Goal: Task Accomplishment & Management: Manage account settings

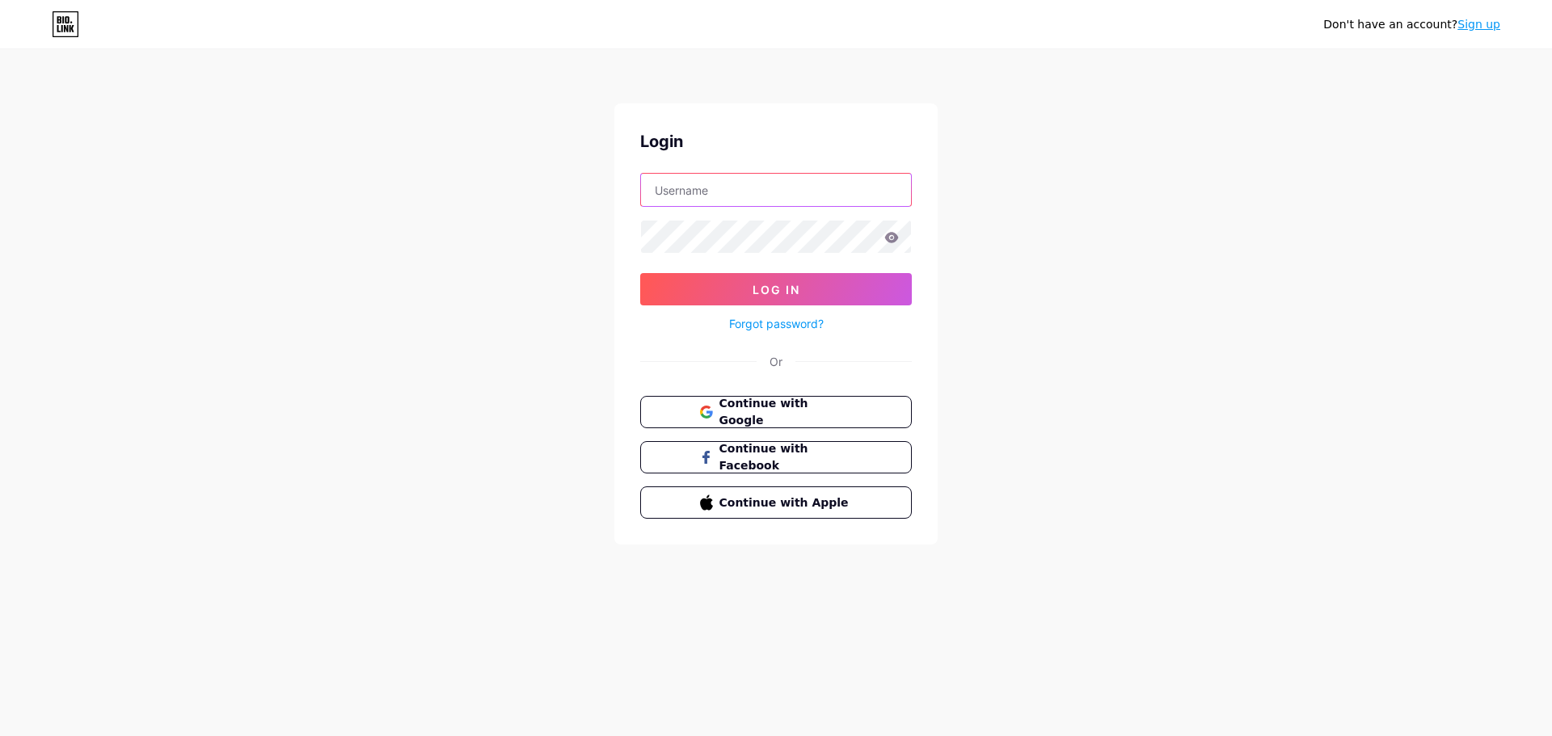
click at [775, 182] on input "text" at bounding box center [776, 190] width 270 height 32
type input "[EMAIL_ADDRESS][DOMAIN_NAME]"
click at [773, 406] on span "Continue with Google" at bounding box center [785, 412] width 135 height 35
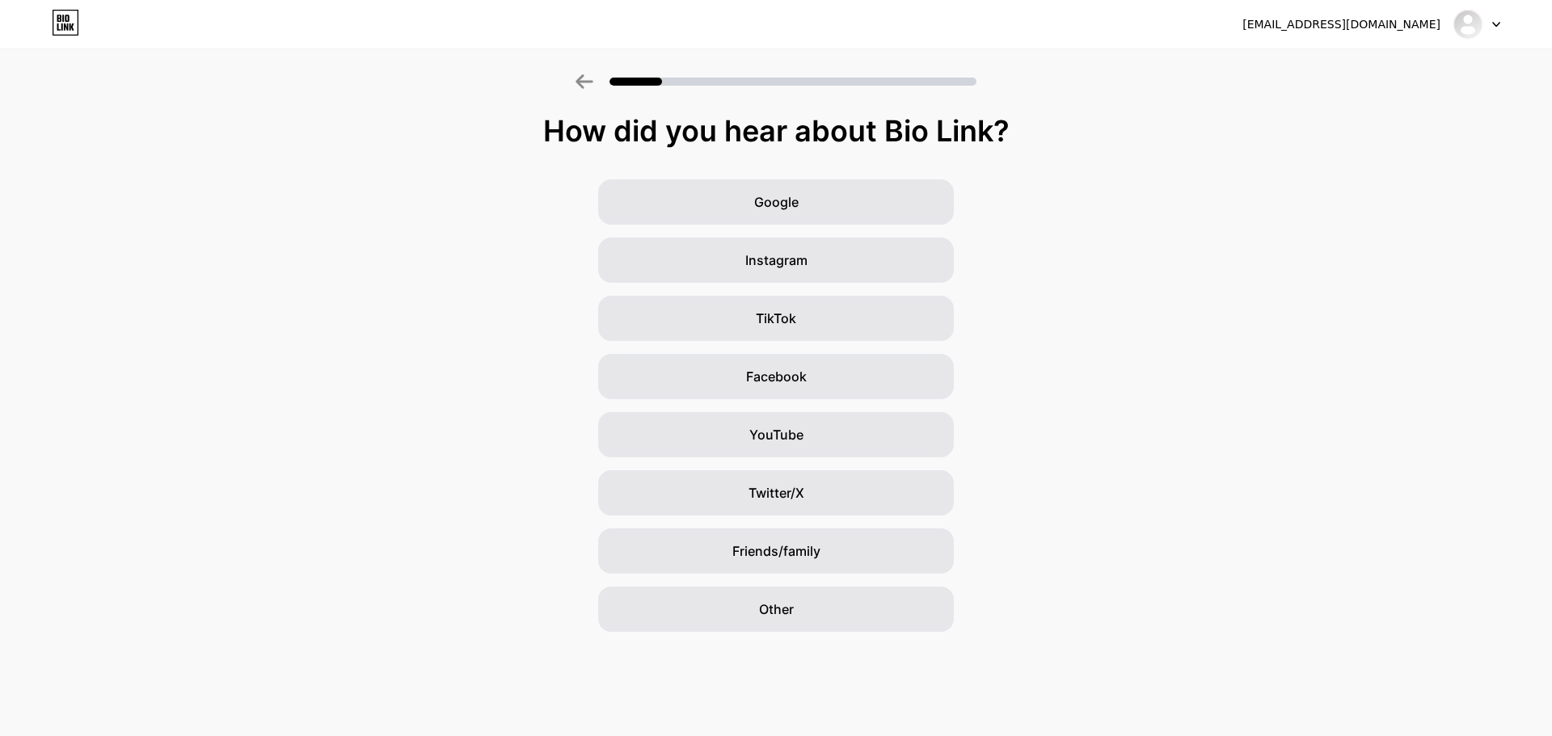
drag, startPoint x: 824, startPoint y: 143, endPoint x: 814, endPoint y: 138, distance: 11.6
drag, startPoint x: 814, startPoint y: 138, endPoint x: 740, endPoint y: 127, distance: 75.2
click at [811, 137] on div "How did you hear about Bio Link?" at bounding box center [776, 131] width 1536 height 32
click at [76, 19] on icon at bounding box center [65, 23] width 27 height 26
drag, startPoint x: 854, startPoint y: 124, endPoint x: 985, endPoint y: 114, distance: 131.3
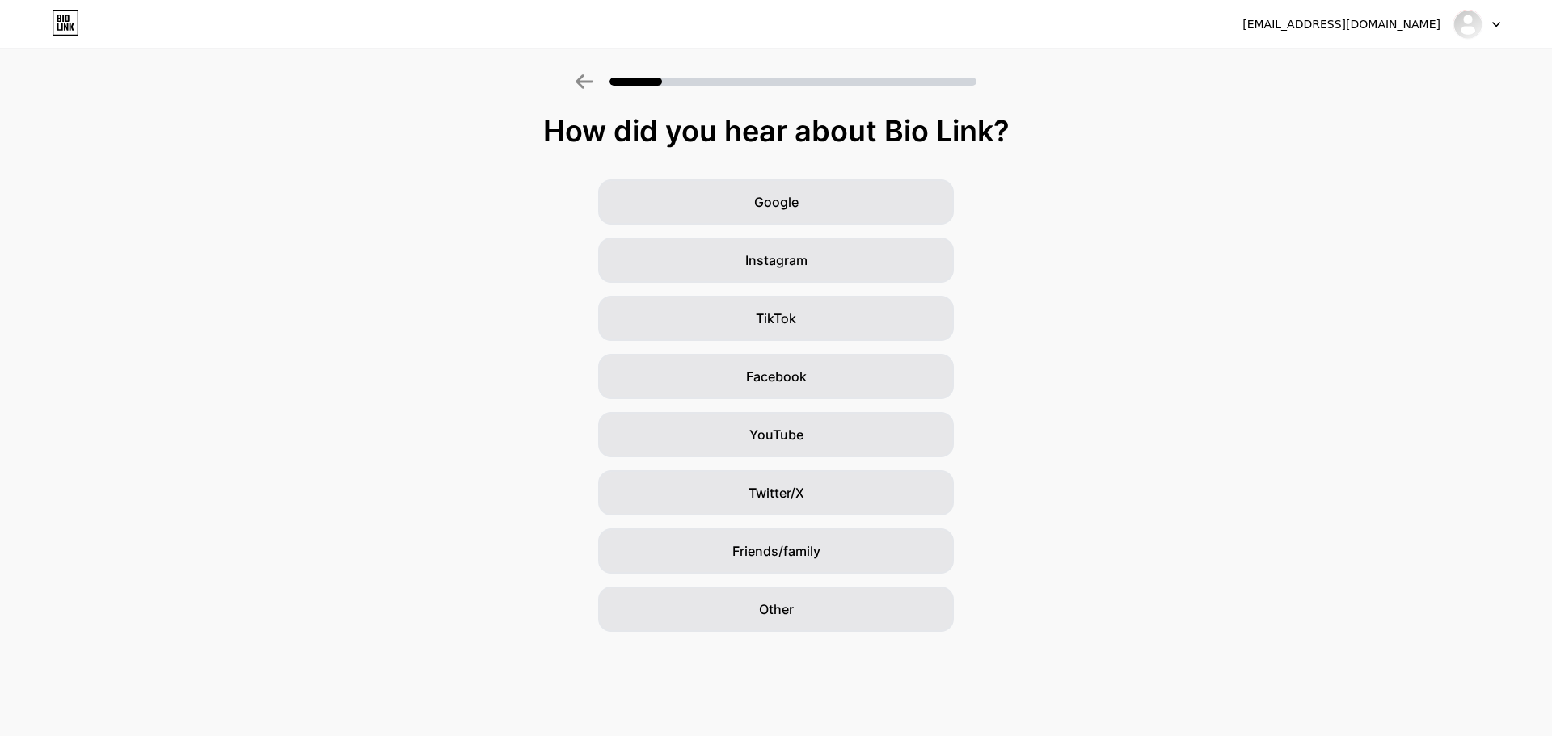
click at [843, 121] on div "How did you hear about Bio Link?" at bounding box center [776, 131] width 1536 height 32
click at [1309, 32] on div "bilozorov13@gmail.com Logout" at bounding box center [776, 24] width 1552 height 29
click at [1406, 19] on div "bilozorov13@gmail.com" at bounding box center [1341, 24] width 198 height 17
click at [1515, 32] on div "bilozorov13@gmail.com Logout" at bounding box center [776, 24] width 1552 height 29
click at [1499, 27] on div at bounding box center [1476, 24] width 47 height 29
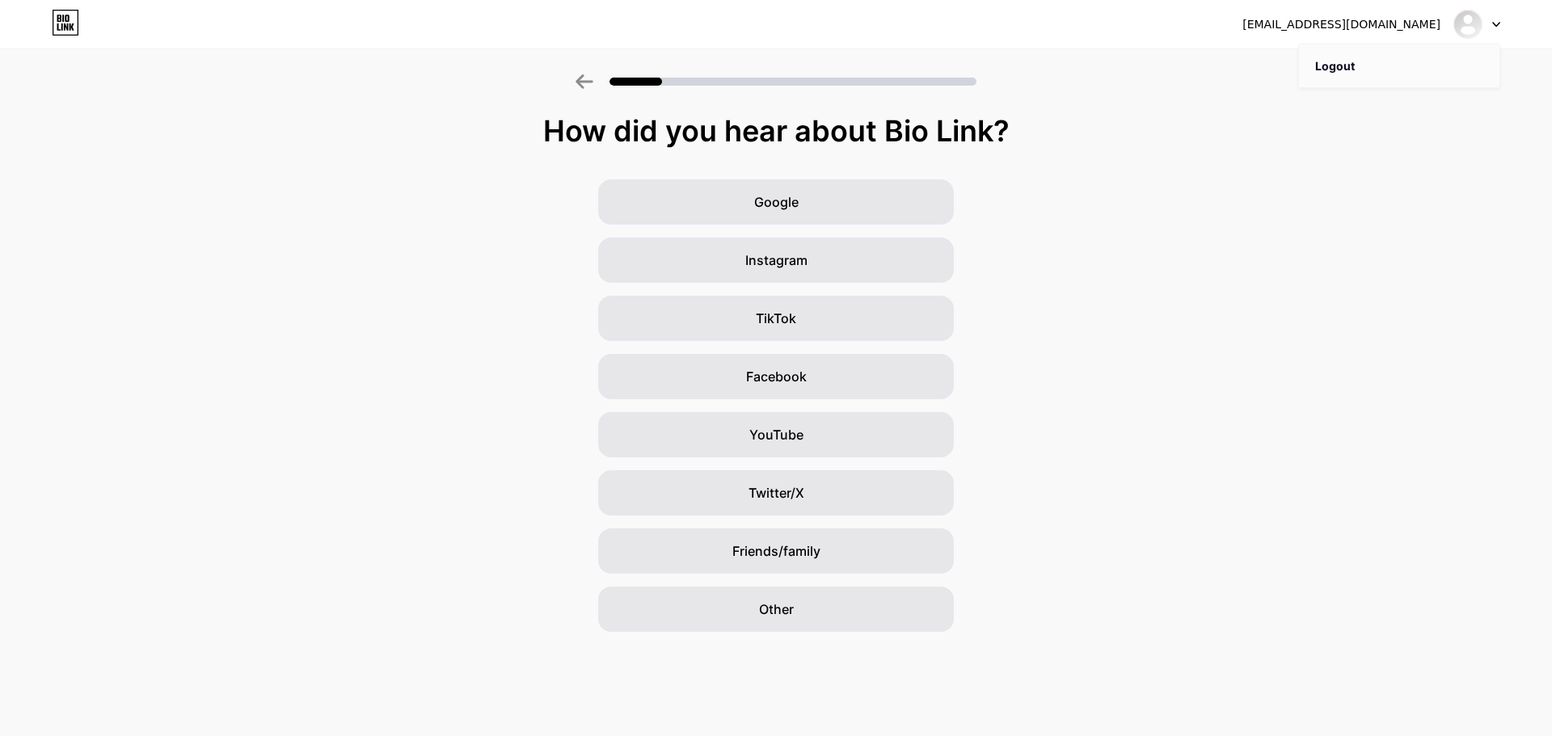
click at [1431, 65] on li "Logout" at bounding box center [1399, 66] width 200 height 44
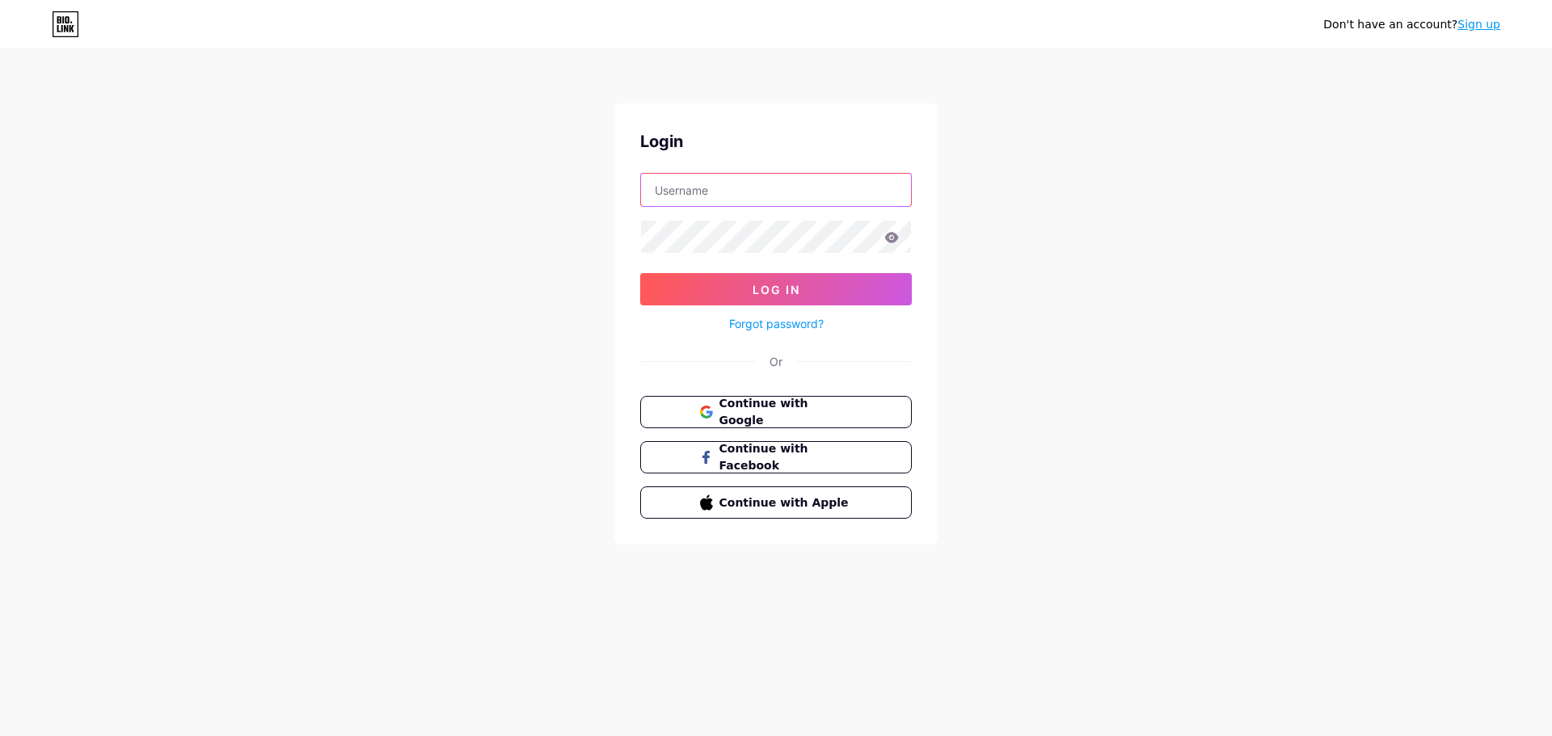
click at [757, 186] on input "text" at bounding box center [776, 190] width 270 height 32
drag, startPoint x: 1042, startPoint y: 168, endPoint x: 944, endPoint y: 254, distance: 130.0
click at [1042, 170] on div "Don't have an account? Sign up Login Log In Forgot password? Or Continue with G…" at bounding box center [776, 298] width 1552 height 596
click at [802, 416] on span "Continue with Google" at bounding box center [785, 412] width 135 height 35
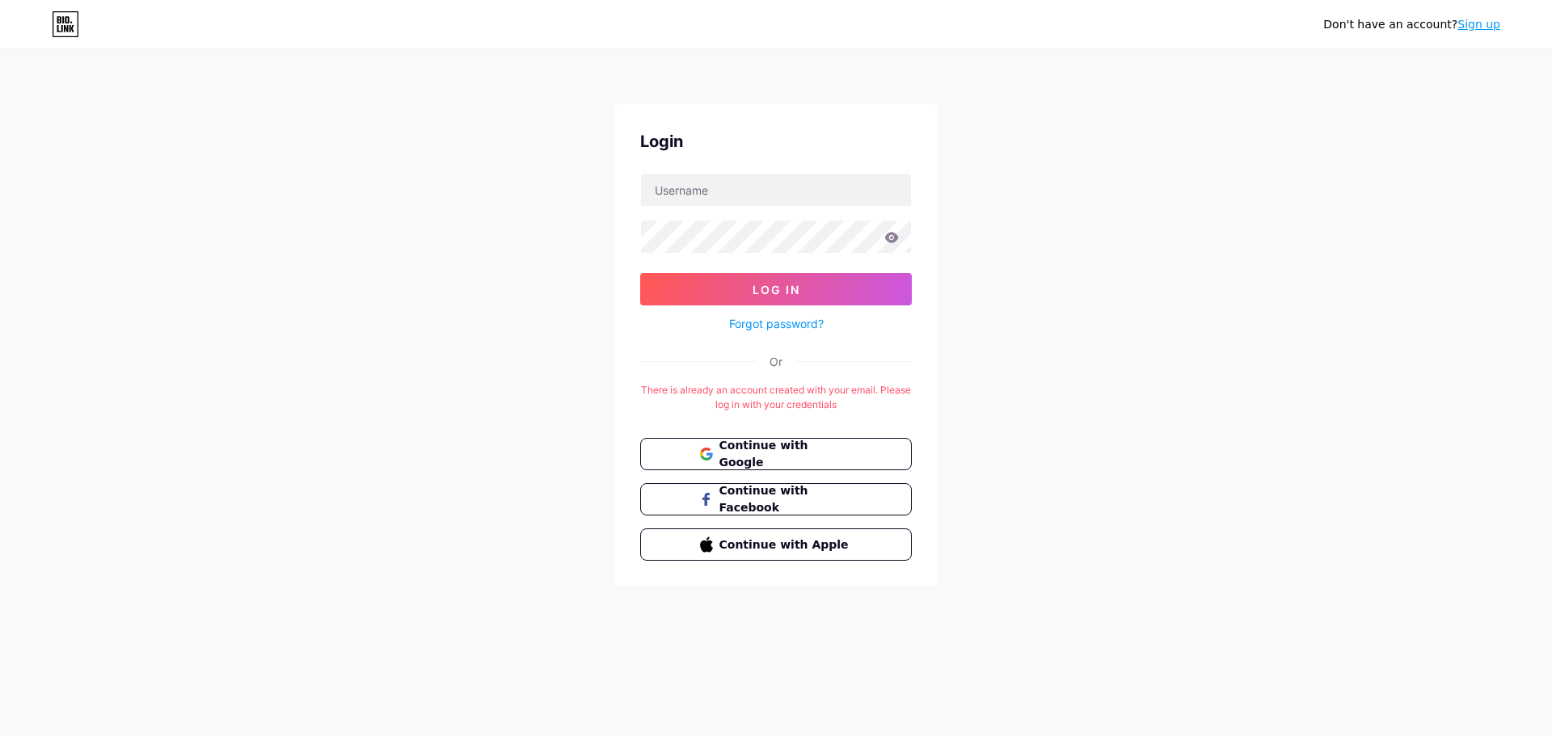
click at [973, 365] on div "Don't have an account? Sign up Login Log In Forgot password? Or There is alread…" at bounding box center [776, 319] width 1552 height 638
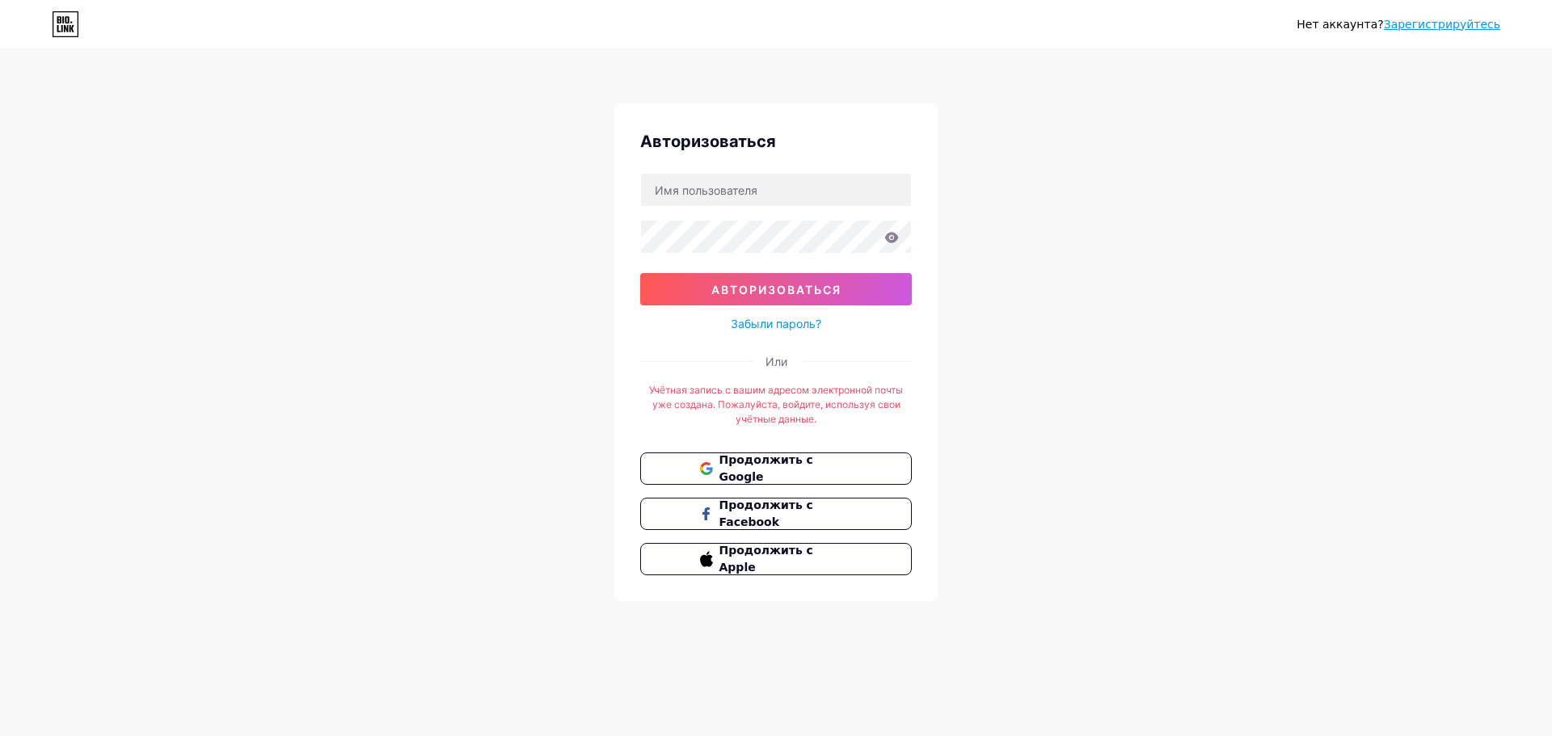
drag, startPoint x: 836, startPoint y: 407, endPoint x: 827, endPoint y: 406, distance: 9.0
click at [824, 406] on font "Учётная запись с вашим адресом электронной почты уже создана. Пожалуйста, войди…" at bounding box center [776, 404] width 254 height 41
drag, startPoint x: 772, startPoint y: 168, endPoint x: 771, endPoint y: 180, distance: 12.2
click at [771, 176] on div "Авторизоваться Авторизоваться Забыли пароль? Или Учётная запись с вашим адресом…" at bounding box center [775, 352] width 323 height 498
click at [772, 186] on input "text" at bounding box center [776, 190] width 270 height 32
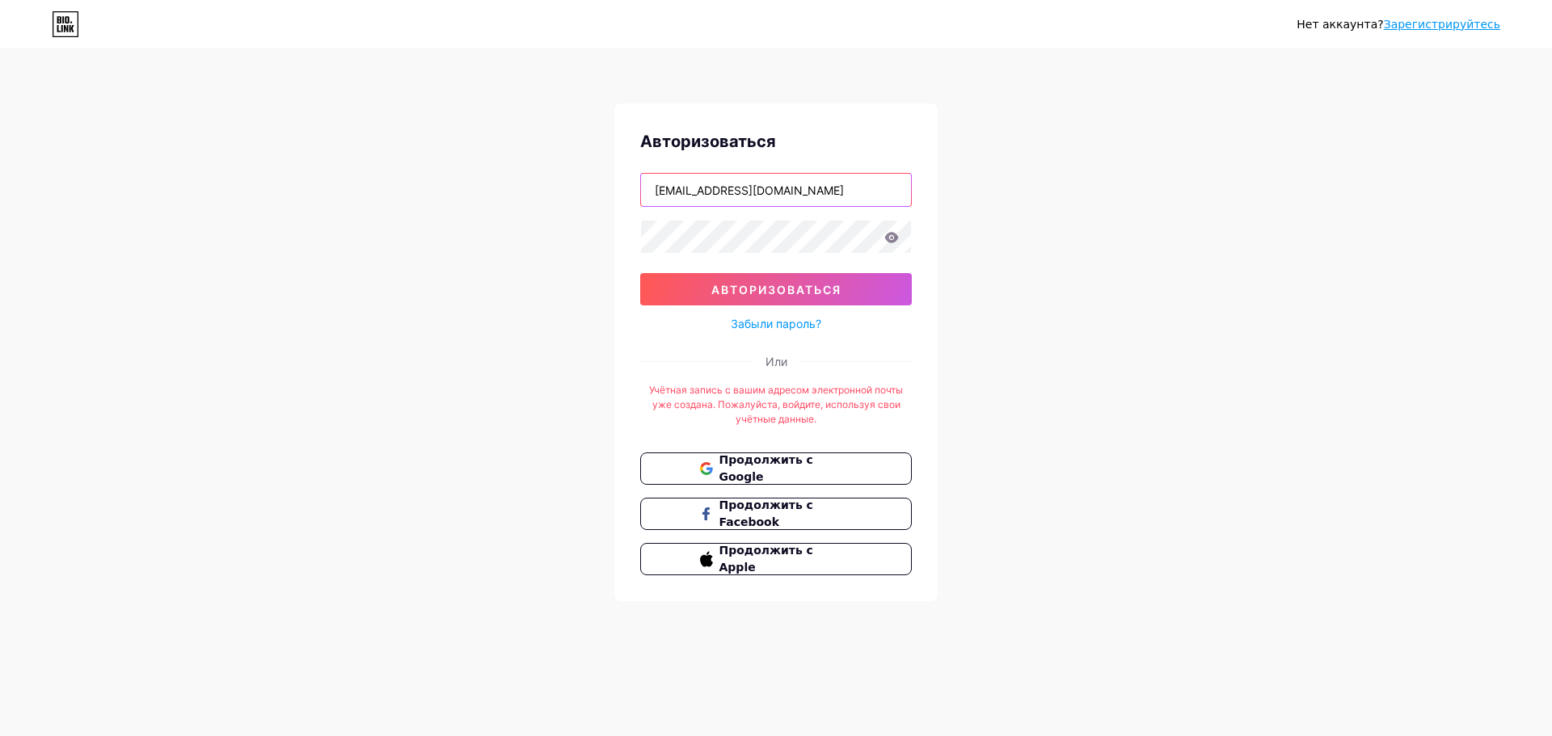
click at [716, 188] on input "bilozorov13@gmail.com" at bounding box center [776, 190] width 270 height 32
type input "[EMAIL_ADDRESS][DOMAIN_NAME]"
click at [640, 273] on button "Авторизоваться" at bounding box center [776, 289] width 272 height 32
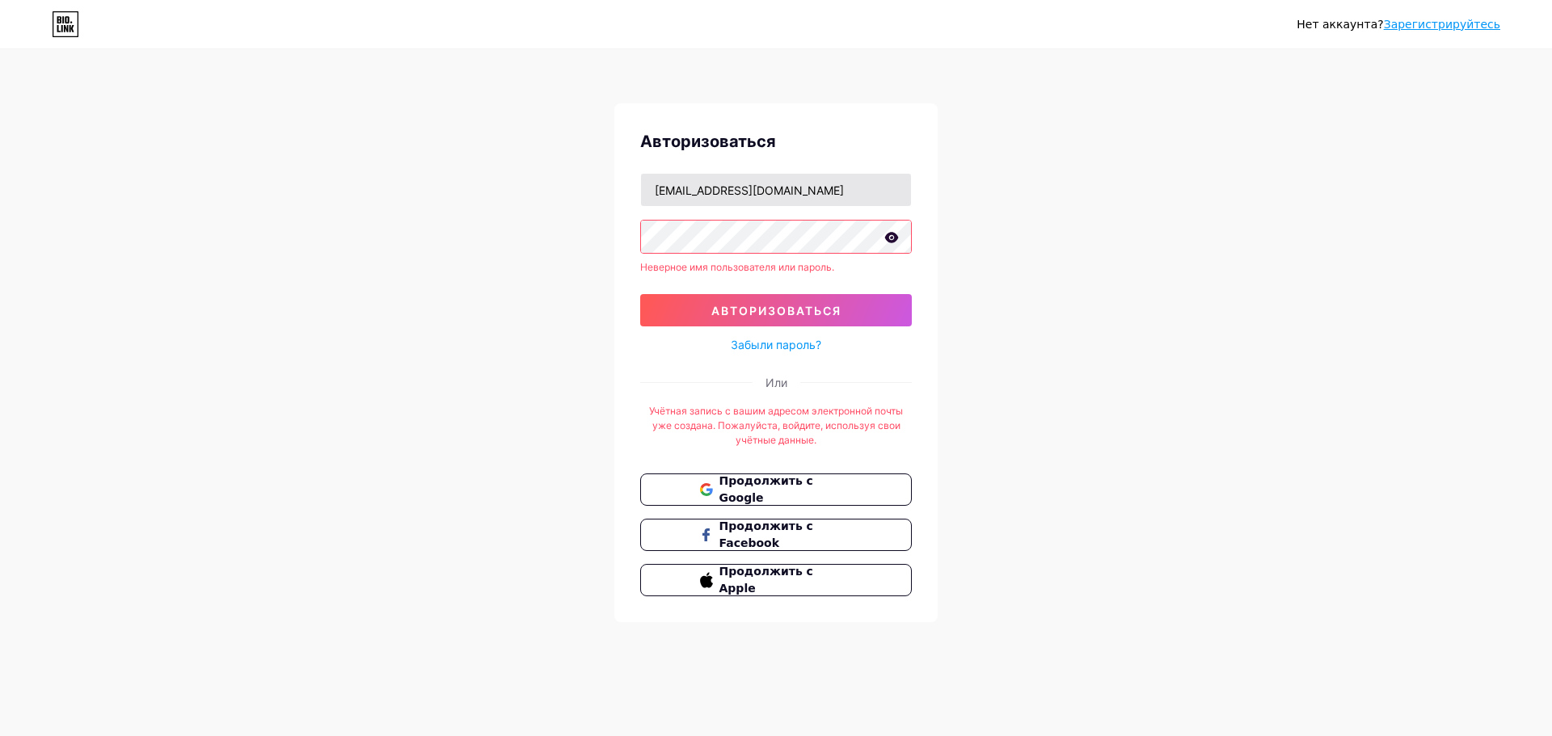
click at [640, 294] on button "Авторизоваться" at bounding box center [776, 310] width 272 height 32
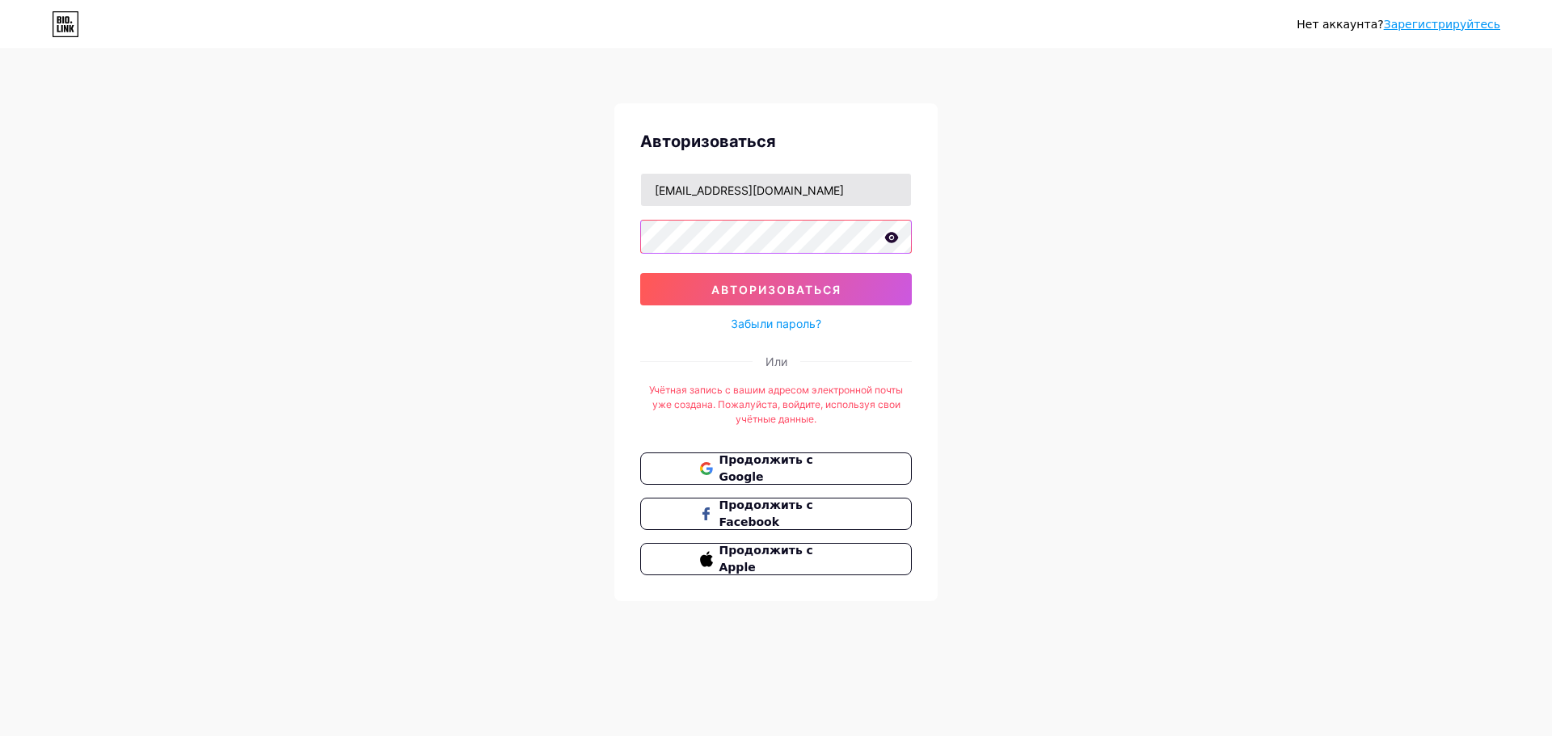
click at [640, 273] on button "Авторизоваться" at bounding box center [776, 289] width 272 height 32
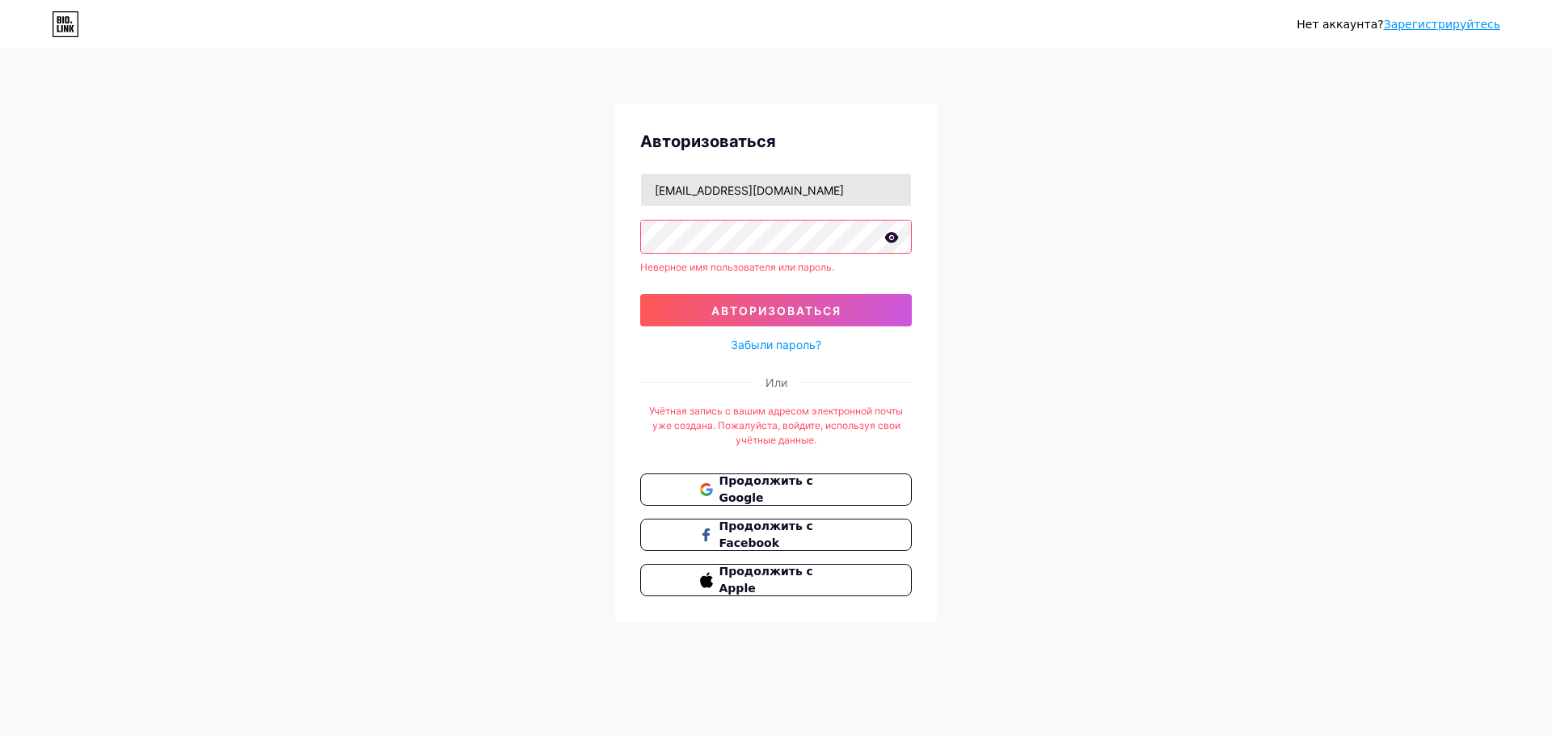
click at [640, 294] on button "Авторизоваться" at bounding box center [776, 310] width 272 height 32
drag, startPoint x: 747, startPoint y: 132, endPoint x: 734, endPoint y: 131, distance: 13.0
click at [736, 133] on div "Авторизоваться" at bounding box center [776, 141] width 272 height 24
click at [787, 347] on font "Забыли пароль?" at bounding box center [776, 345] width 91 height 14
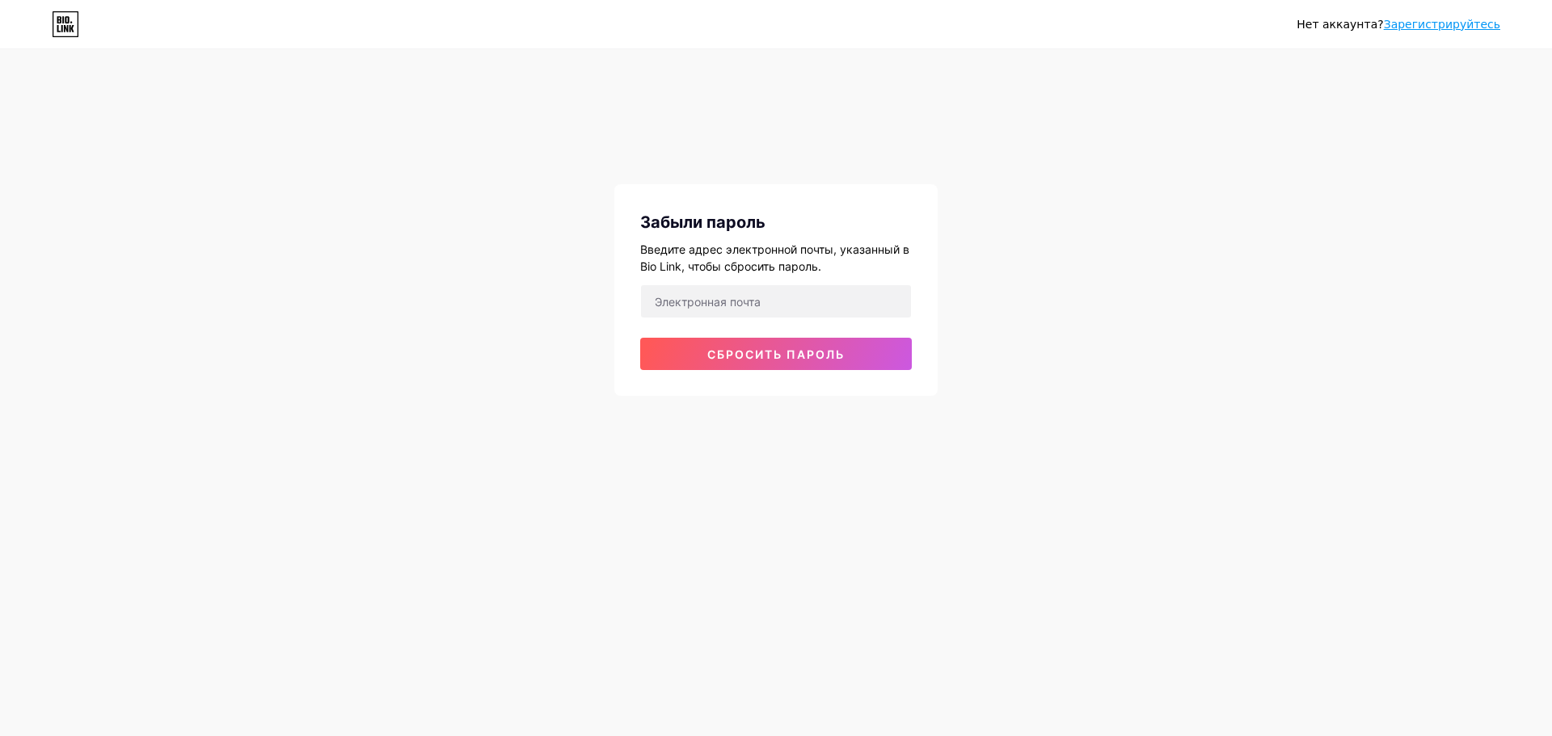
click at [757, 284] on div "Забыли пароль Введите адрес электронной почты, указанный в Bio Link, чтобы сбро…" at bounding box center [775, 290] width 323 height 212
click at [762, 299] on input "email" at bounding box center [776, 301] width 270 height 32
type input "[EMAIL_ADDRESS][DOMAIN_NAME]"
click at [769, 348] on font "Сбросить пароль" at bounding box center [775, 355] width 137 height 14
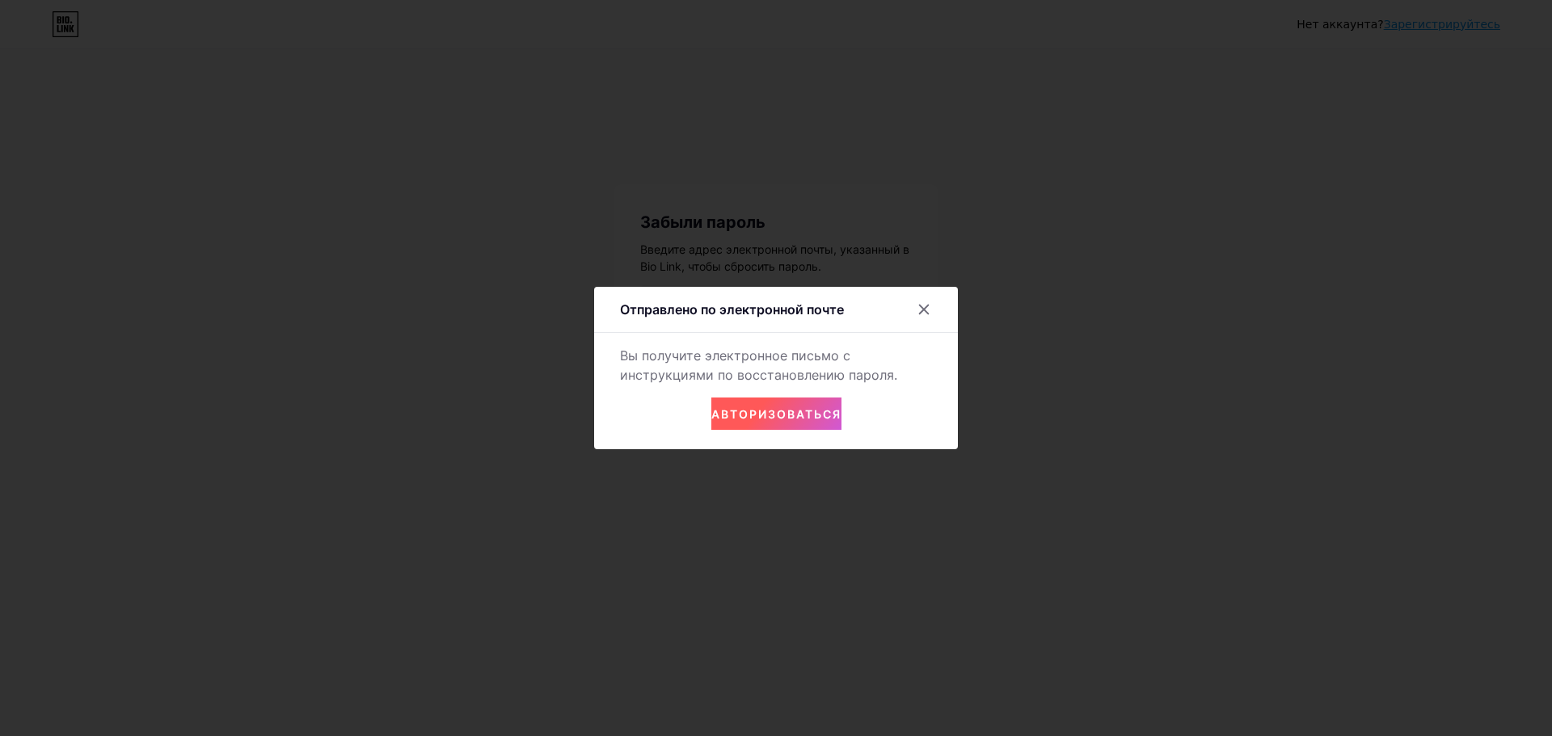
click at [748, 411] on font "Авторизоваться" at bounding box center [776, 414] width 130 height 14
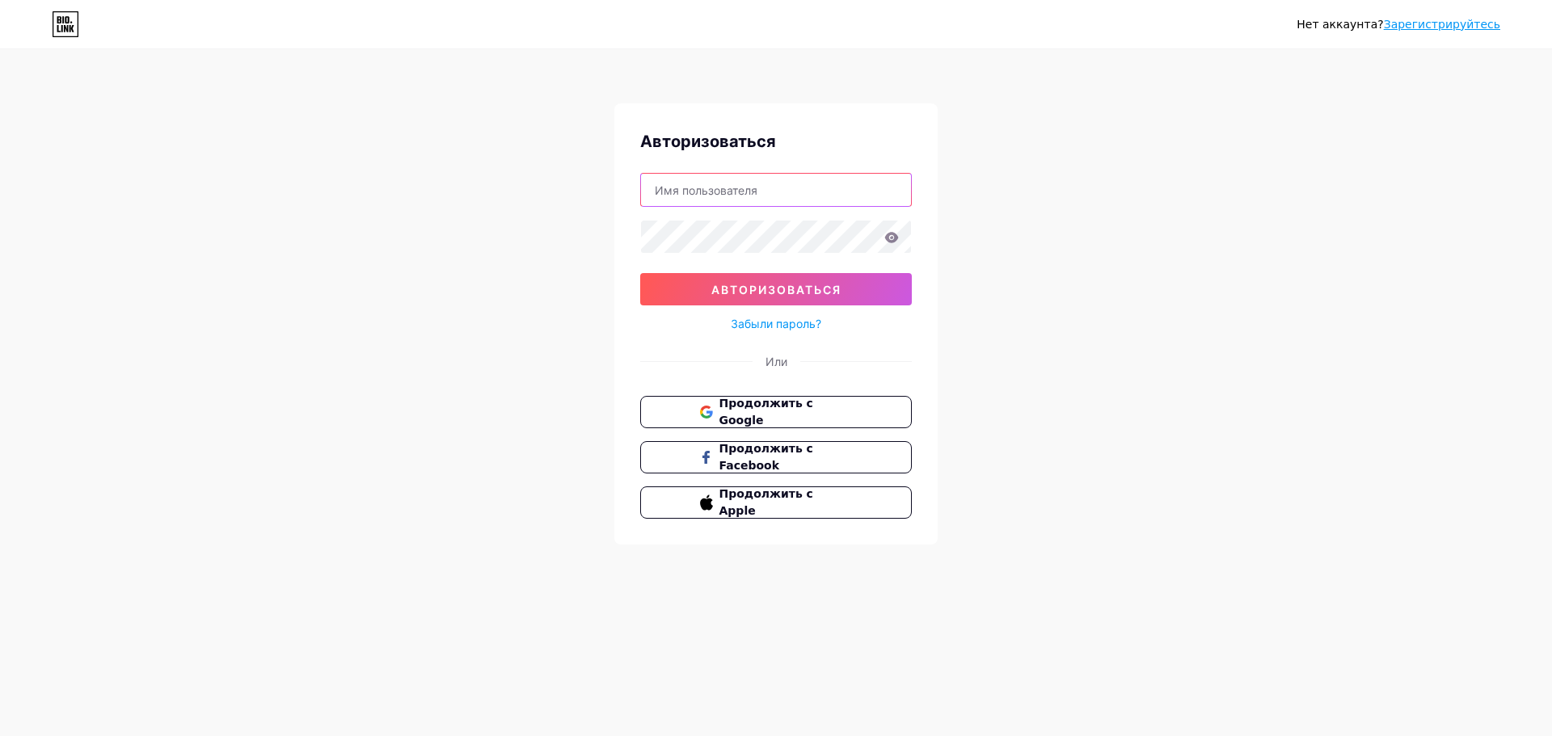
click at [744, 174] on input "text" at bounding box center [776, 190] width 270 height 32
type input "bilozorov13@gmail.com"
click at [640, 273] on button "Авторизоваться" at bounding box center [776, 289] width 272 height 32
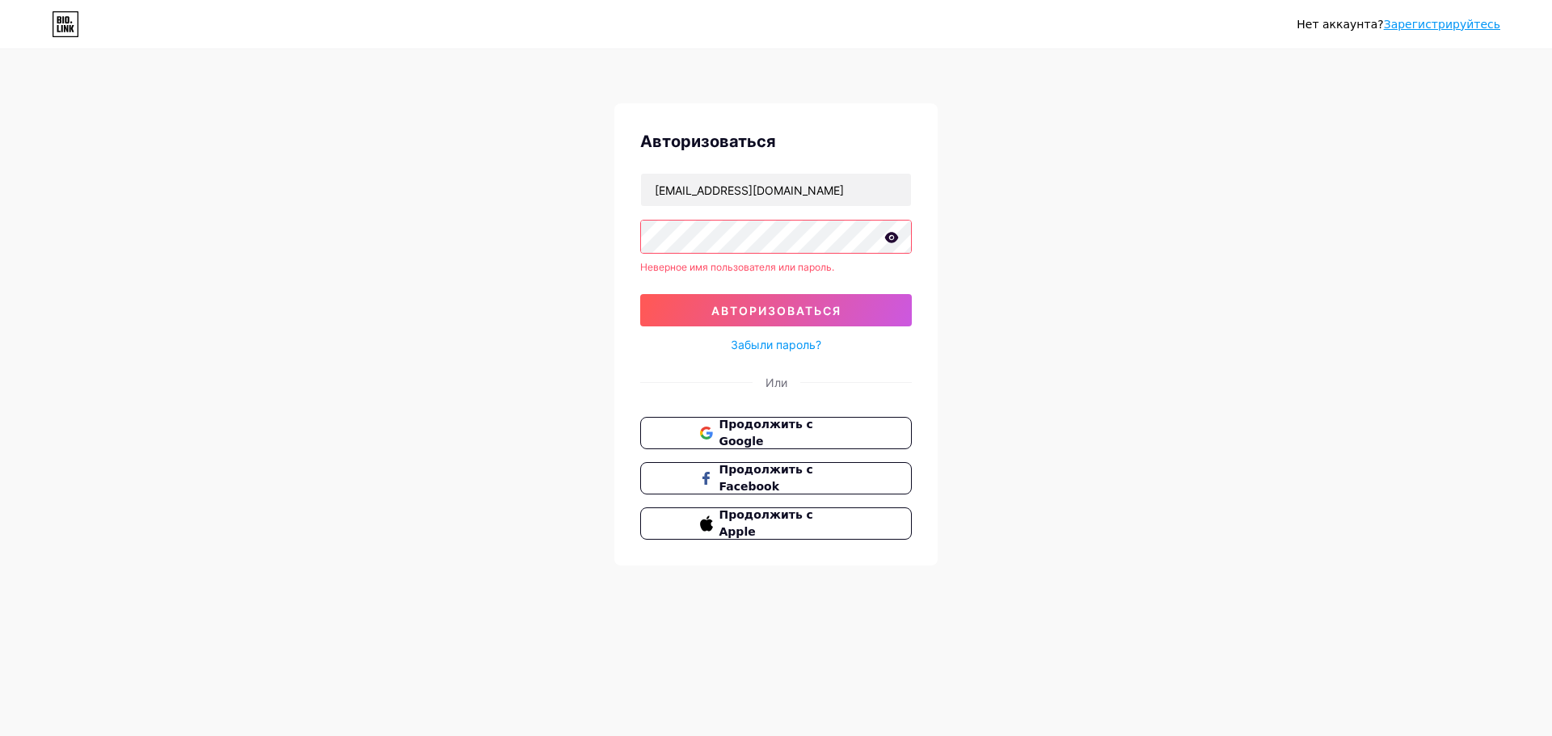
click at [793, 347] on font "Забыли пароль?" at bounding box center [776, 345] width 91 height 14
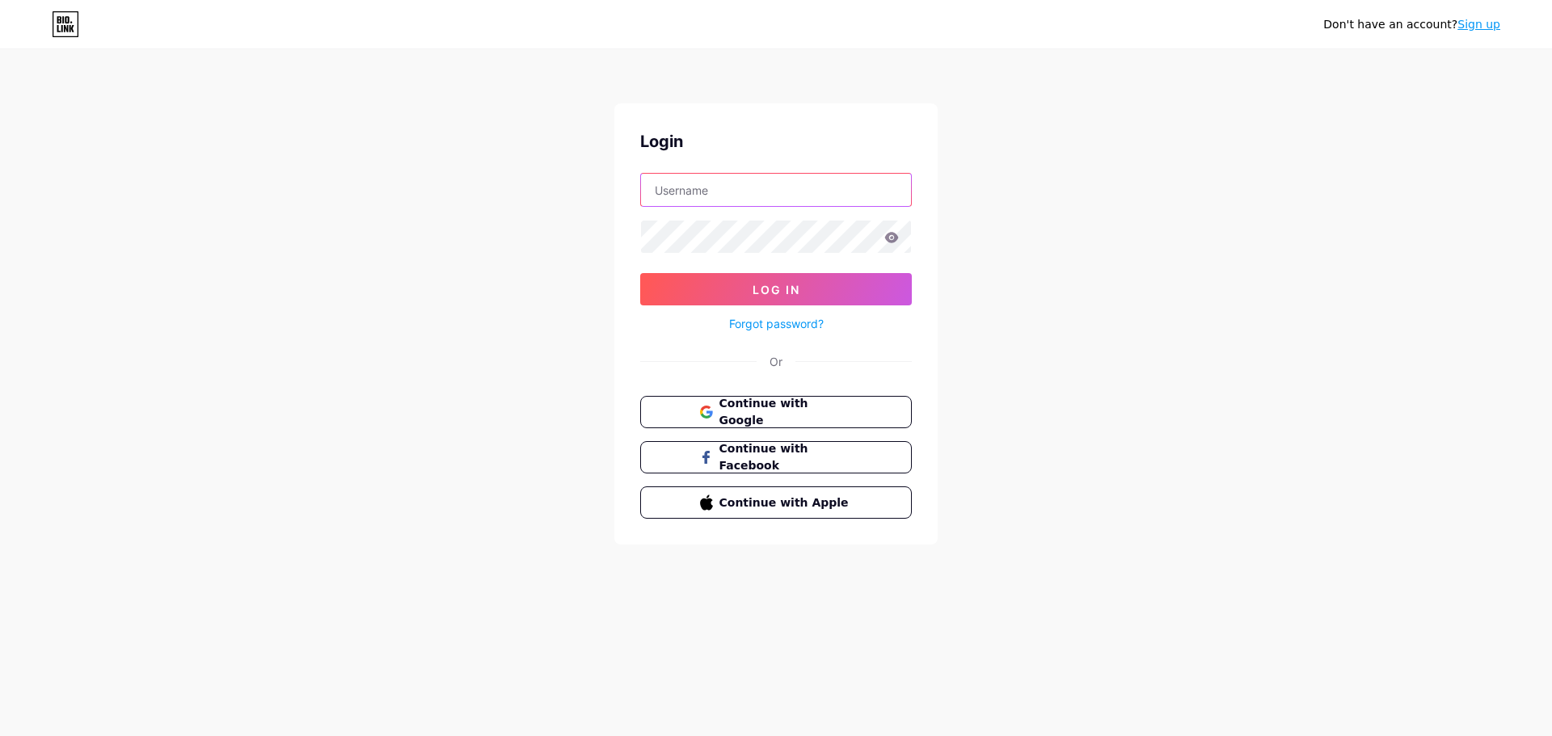
click at [778, 199] on input "text" at bounding box center [776, 190] width 270 height 32
type input "[EMAIL_ADDRESS][DOMAIN_NAME]"
click at [809, 289] on button "Log In" at bounding box center [776, 289] width 272 height 32
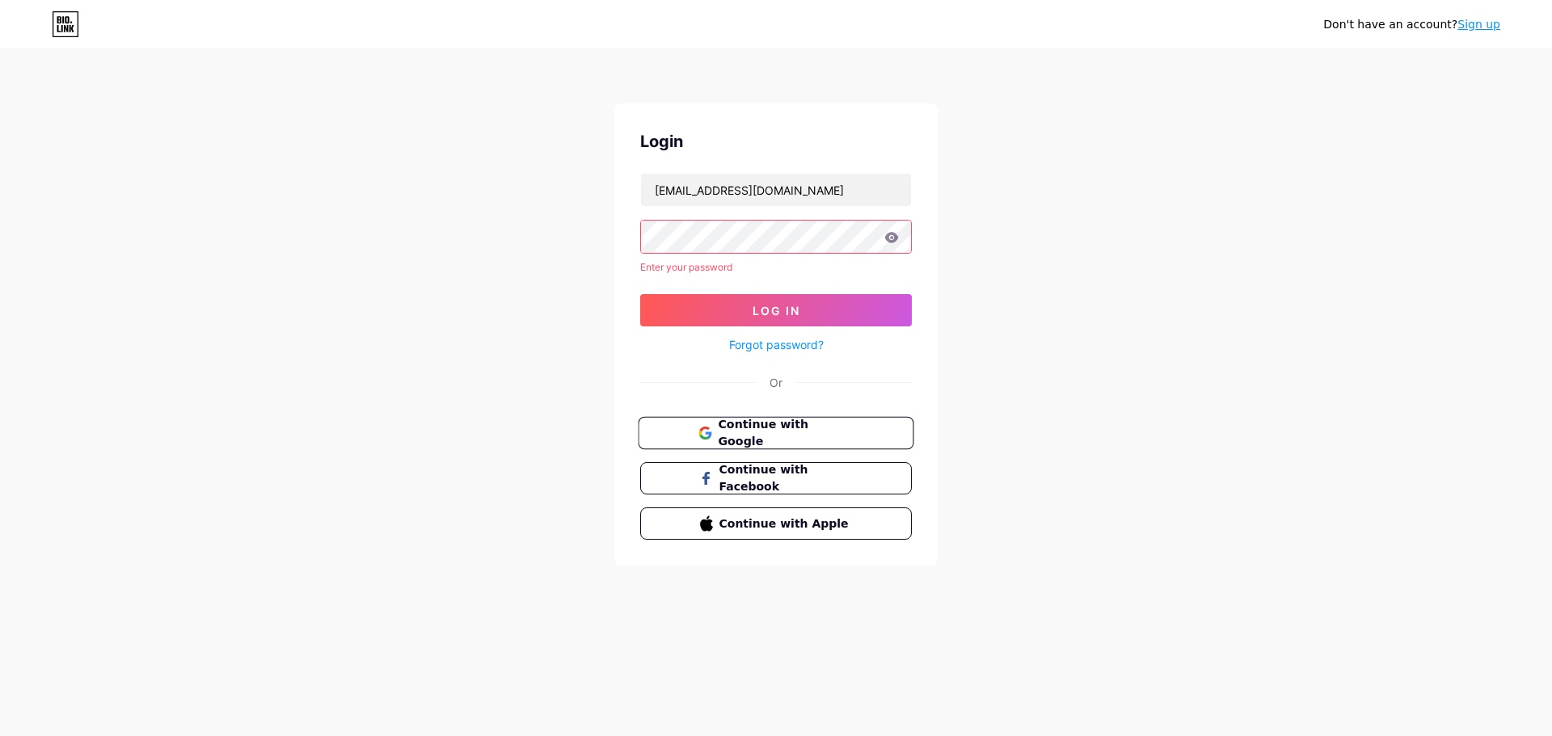
click at [787, 431] on span "Continue with Google" at bounding box center [785, 433] width 135 height 35
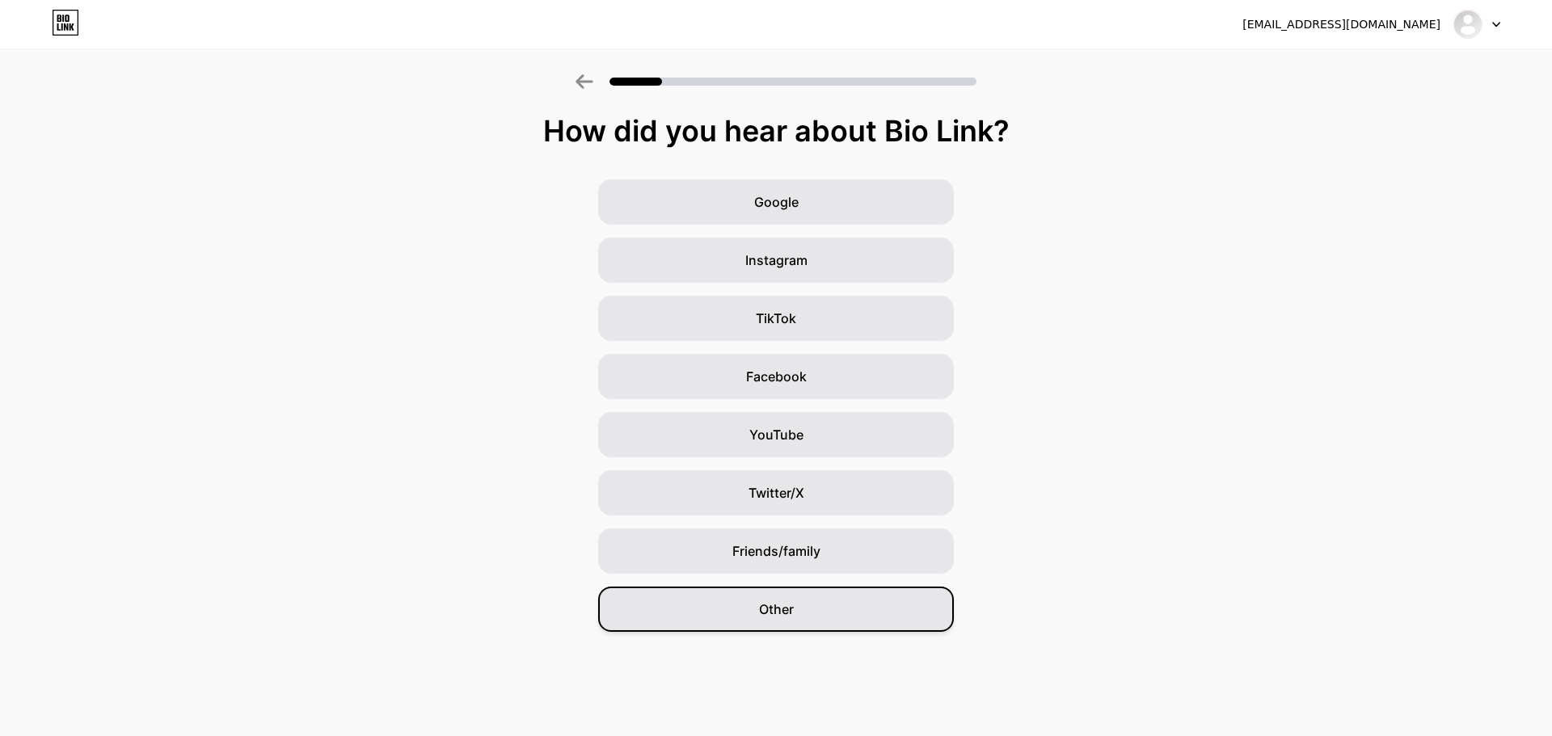
click at [826, 611] on div "Other" at bounding box center [776, 609] width 356 height 45
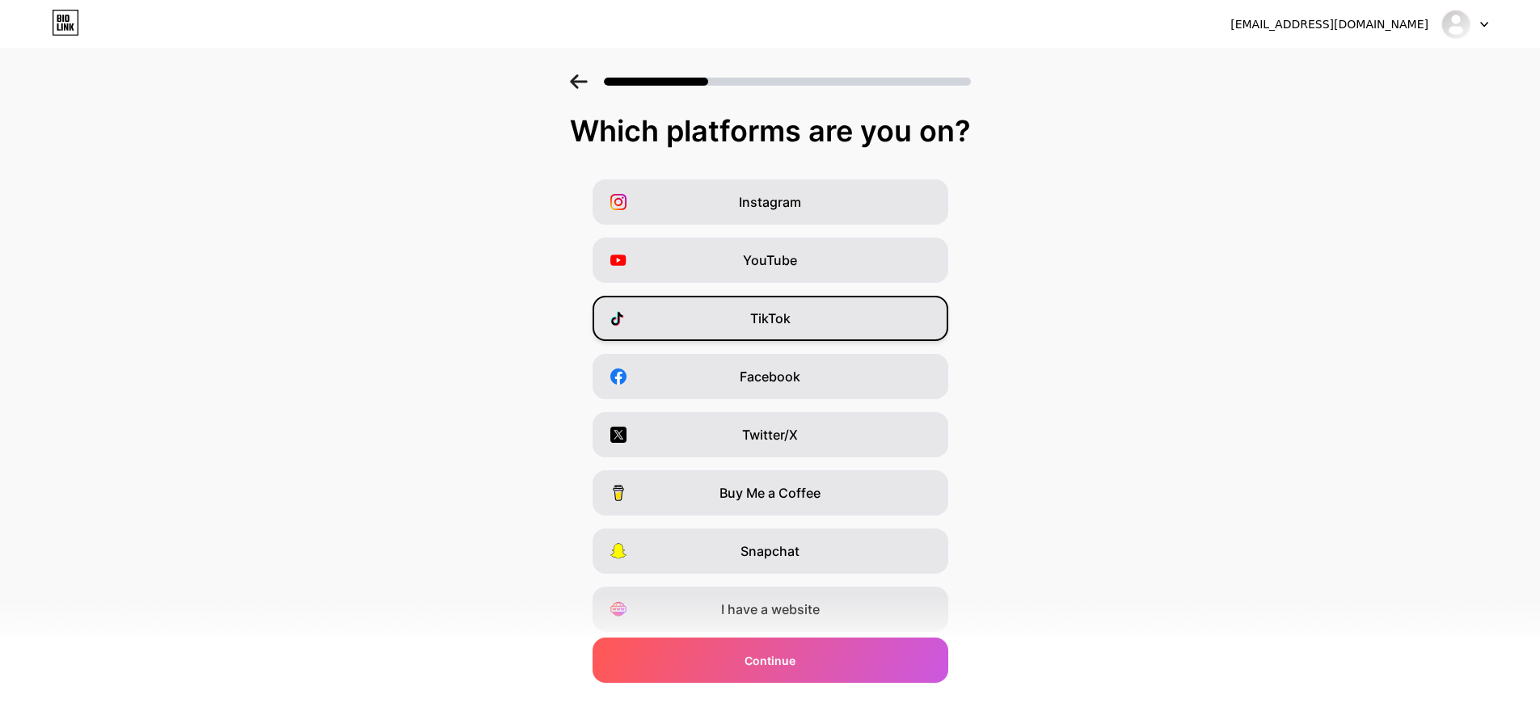
scroll to position [53, 0]
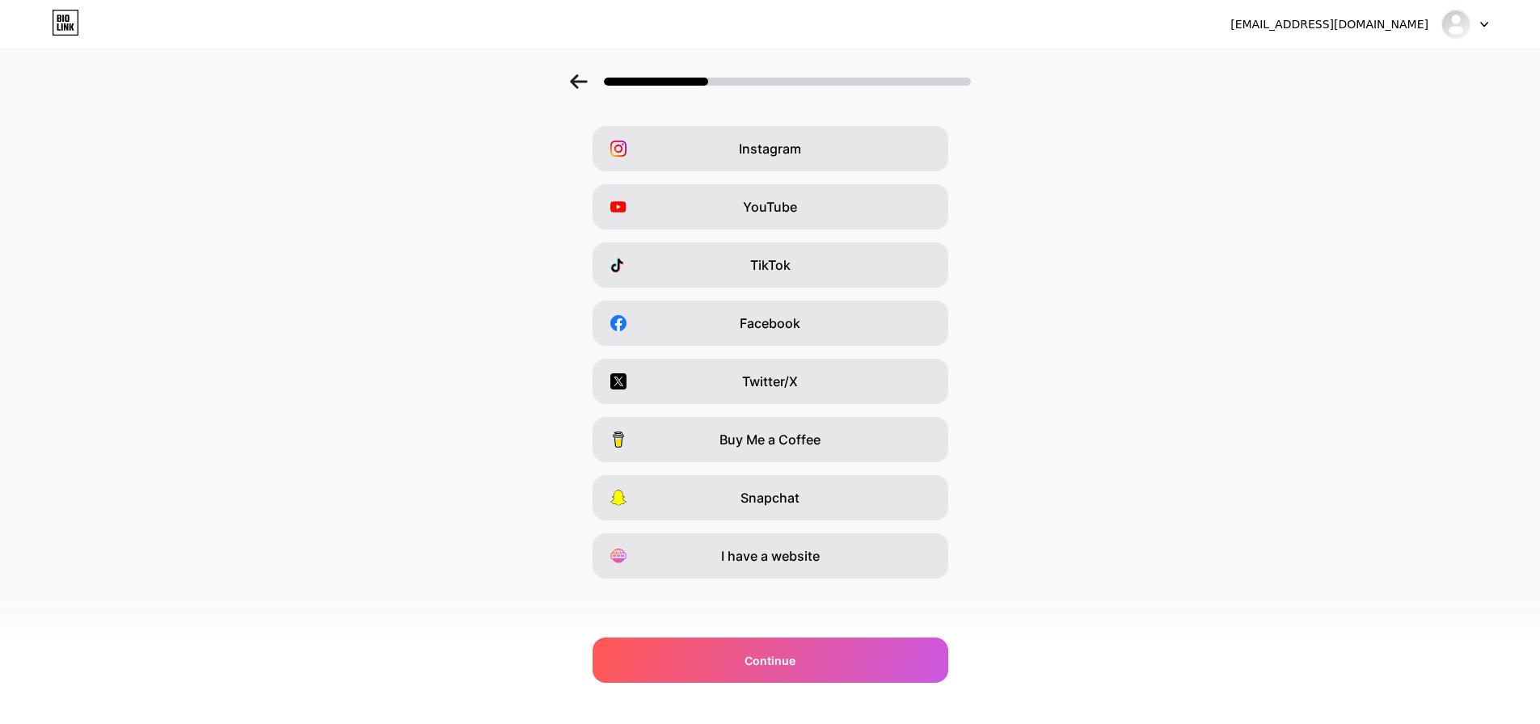
click at [832, 238] on div "Instagram YouTube TikTok Facebook Twitter/X Buy Me a Coffee Snapchat I have a w…" at bounding box center [770, 352] width 1524 height 453
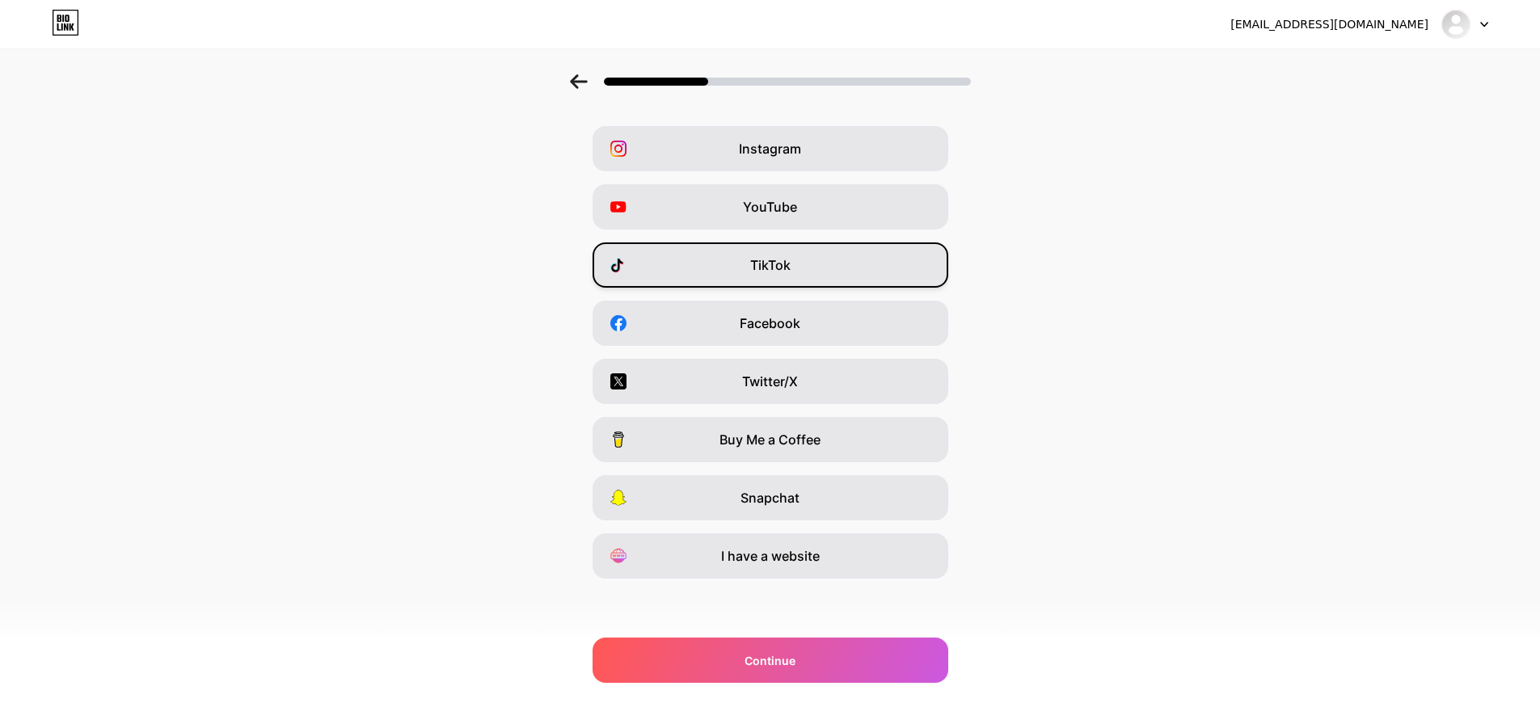
click at [844, 265] on div "TikTok" at bounding box center [770, 264] width 356 height 45
click at [826, 195] on div "YouTube" at bounding box center [770, 206] width 356 height 45
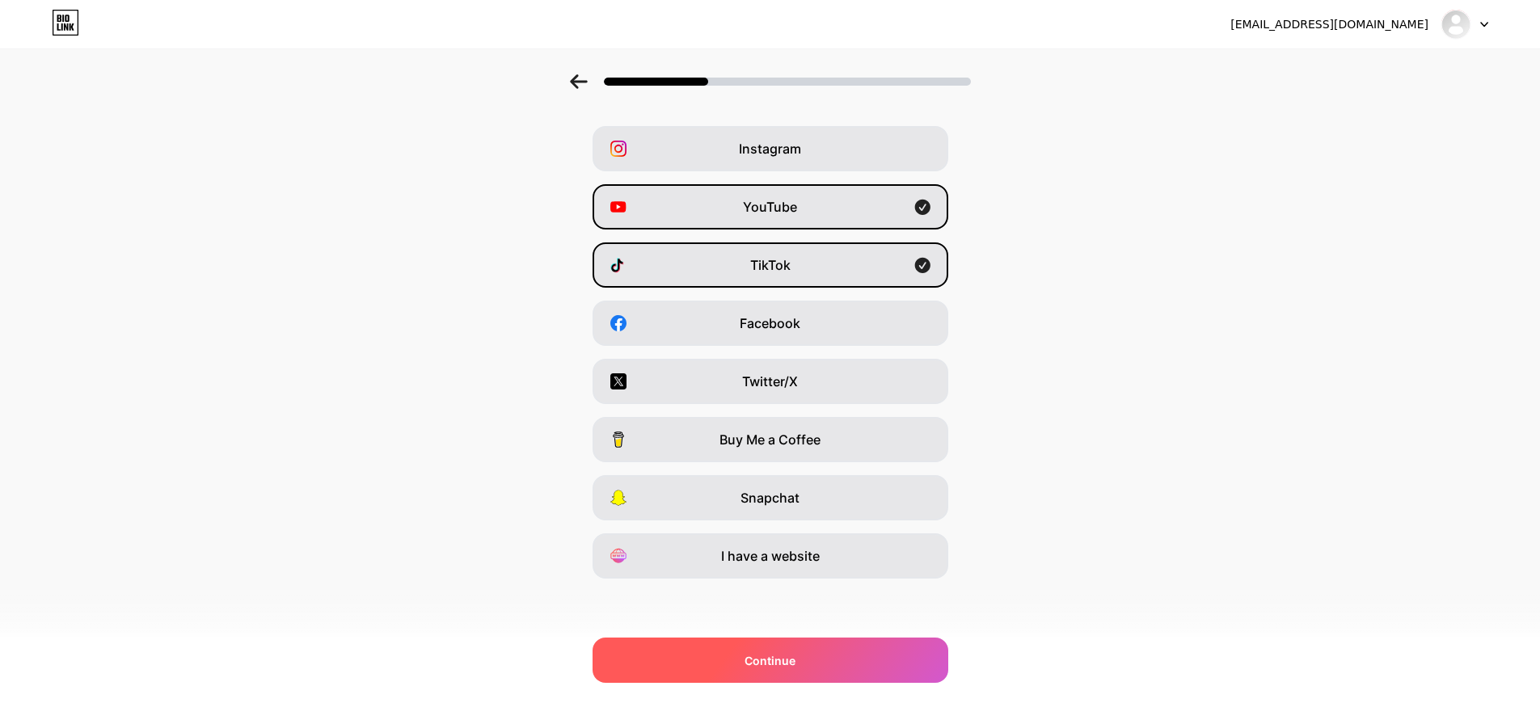
click at [814, 672] on div "Continue" at bounding box center [770, 660] width 356 height 45
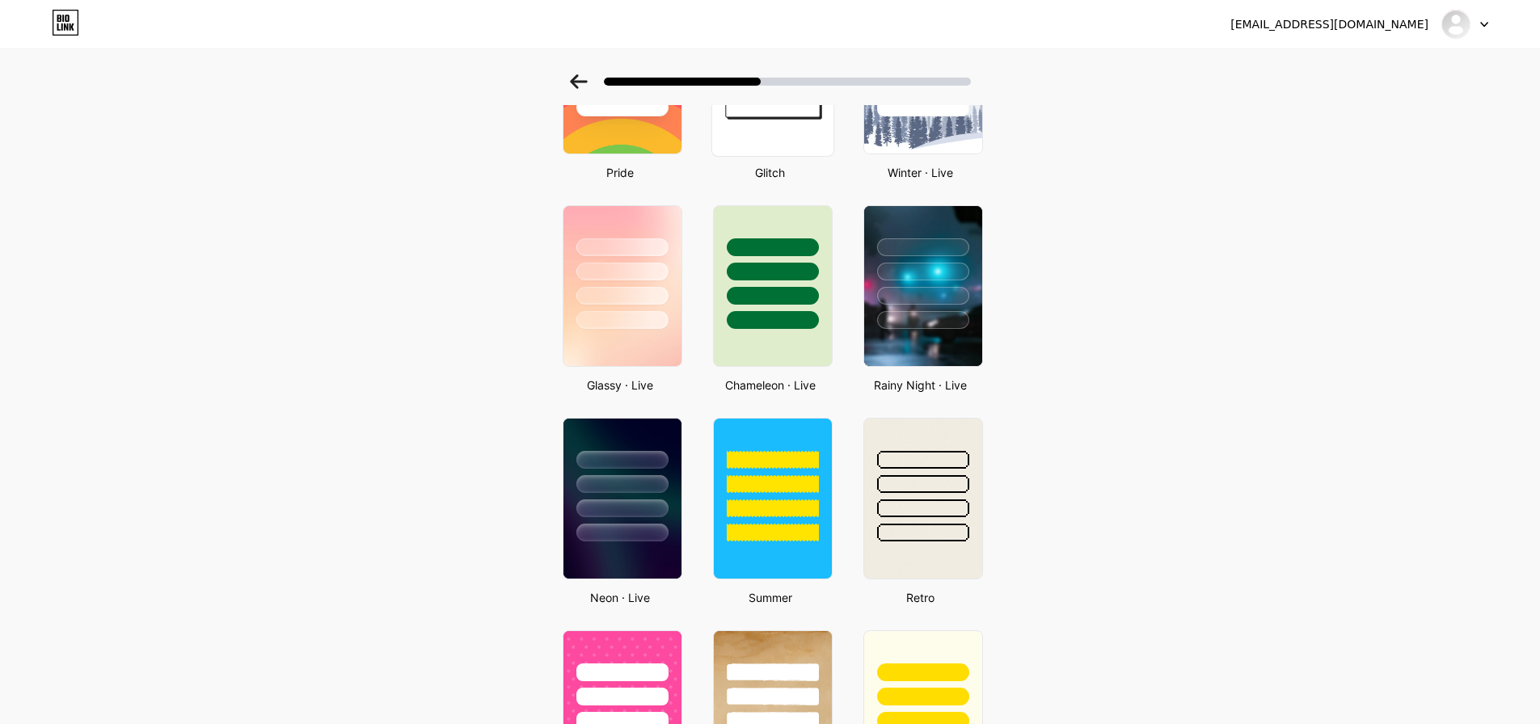
scroll to position [0, 0]
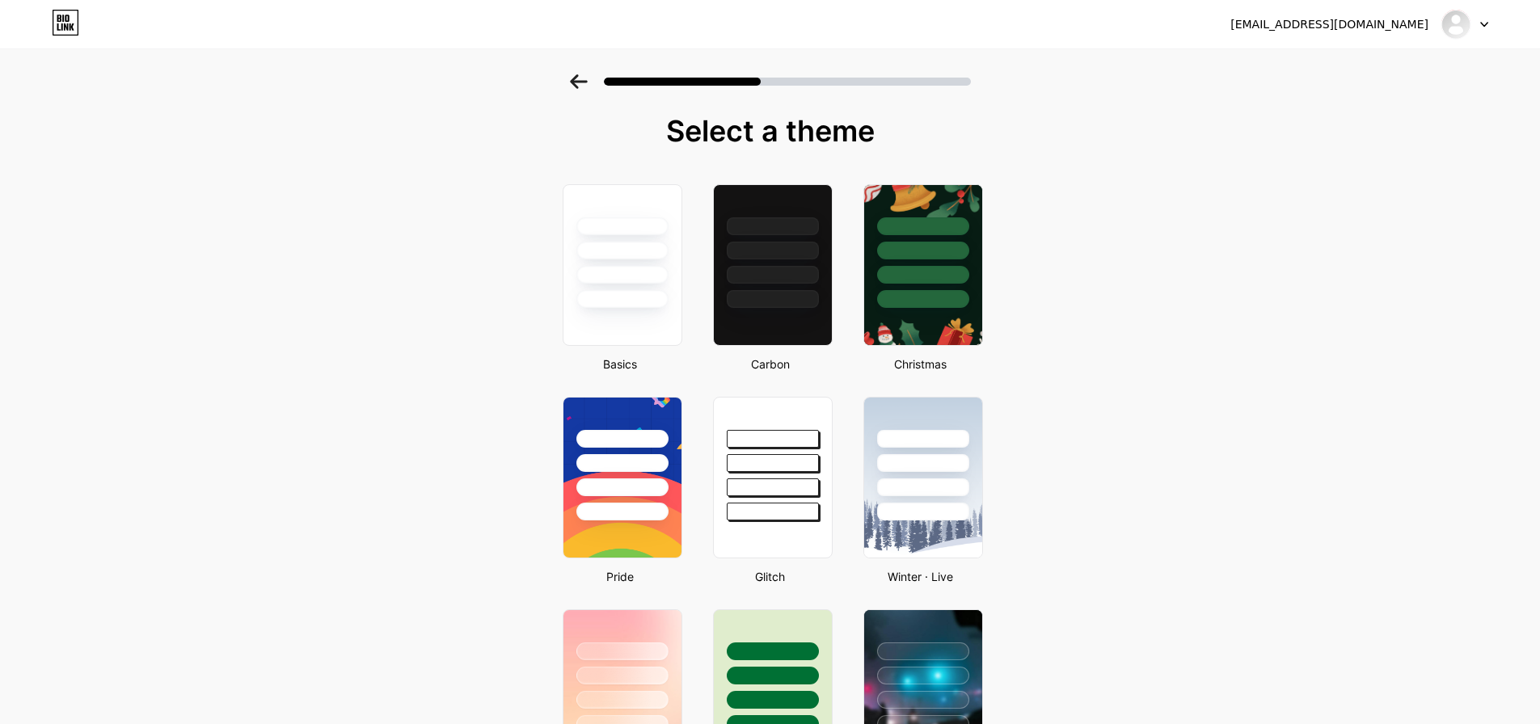
drag, startPoint x: 1123, startPoint y: 284, endPoint x: 1132, endPoint y: 251, distance: 34.1
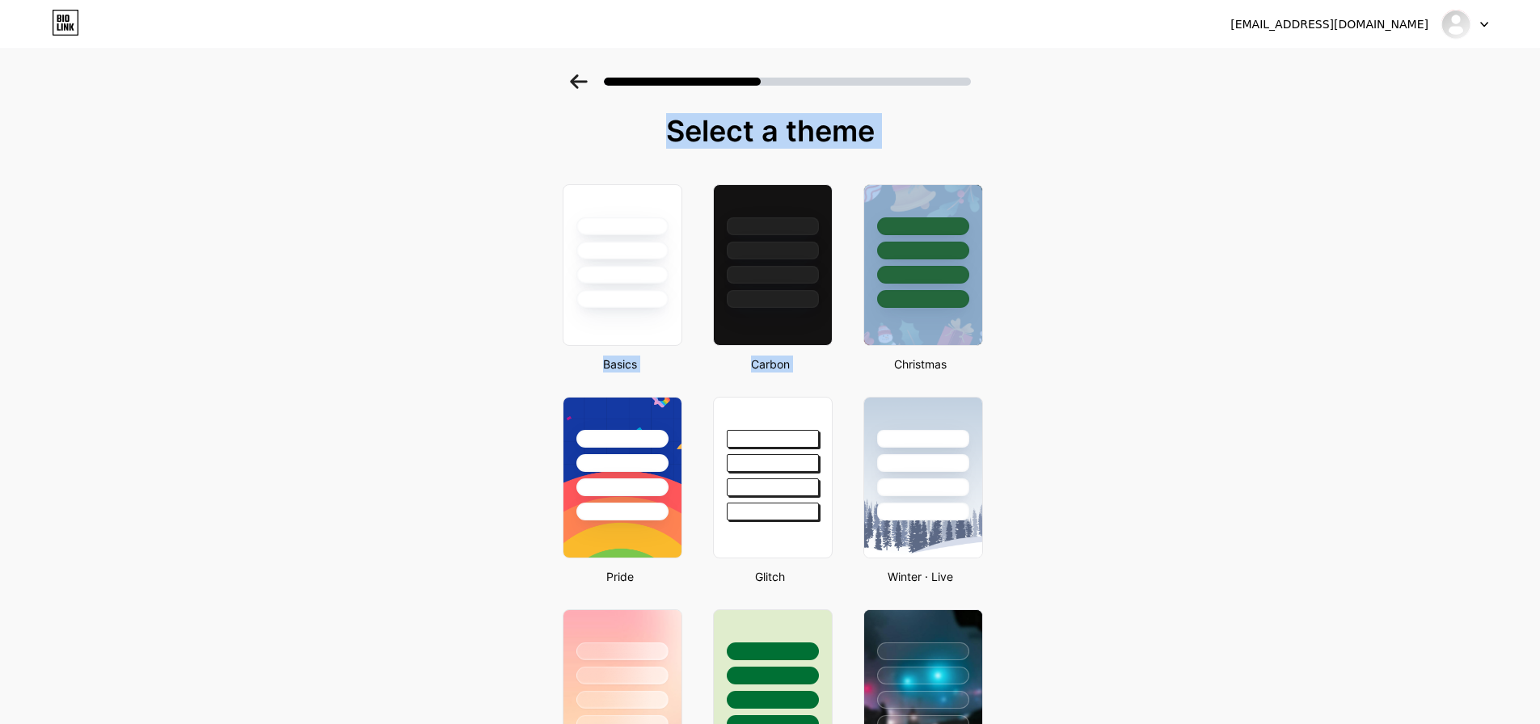
drag, startPoint x: 1132, startPoint y: 251, endPoint x: 1111, endPoint y: 258, distance: 22.2
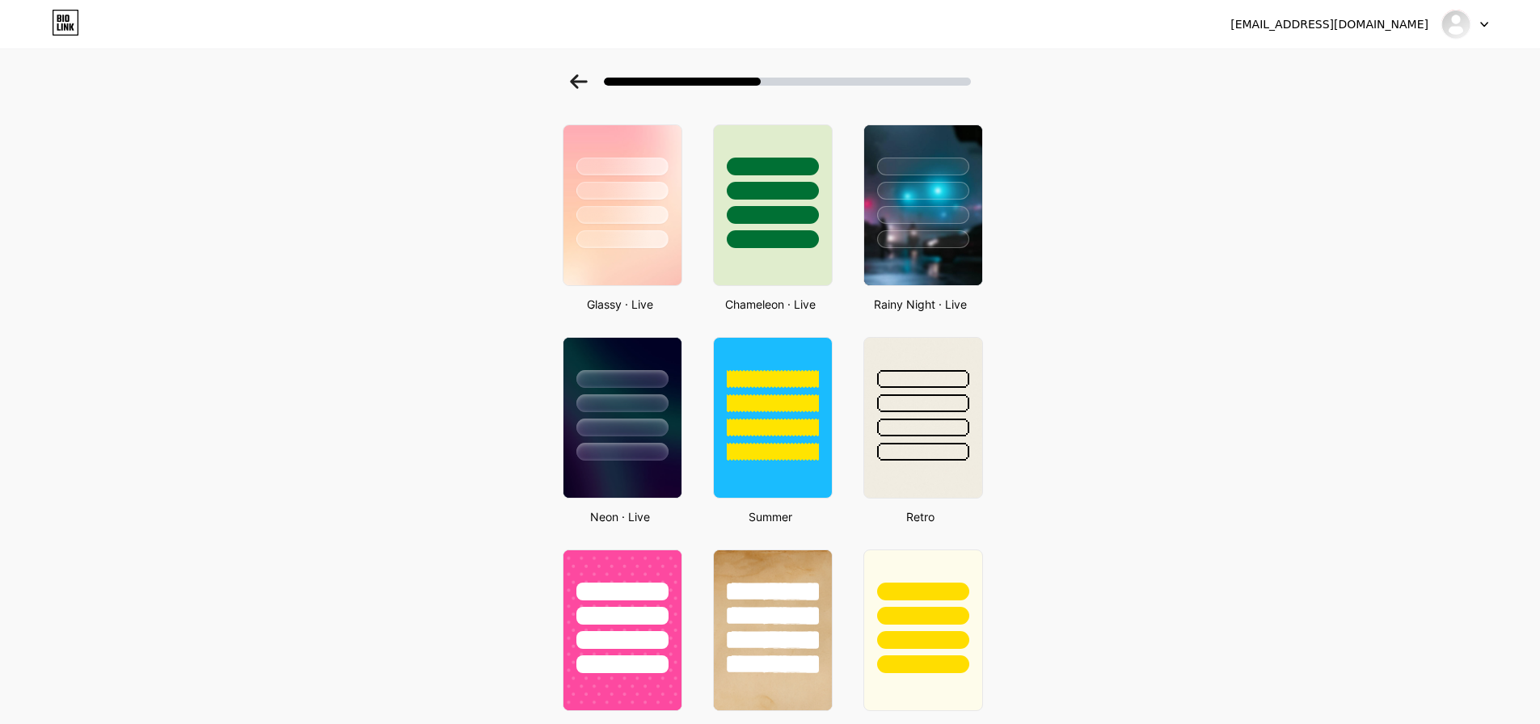
drag, startPoint x: 1127, startPoint y: 284, endPoint x: 1129, endPoint y: 263, distance: 21.2
click at [1129, 263] on div "Select a theme Basics Carbon Christmas Pride Glitch Winter · Live Glassy · Live…" at bounding box center [770, 482] width 1540 height 1786
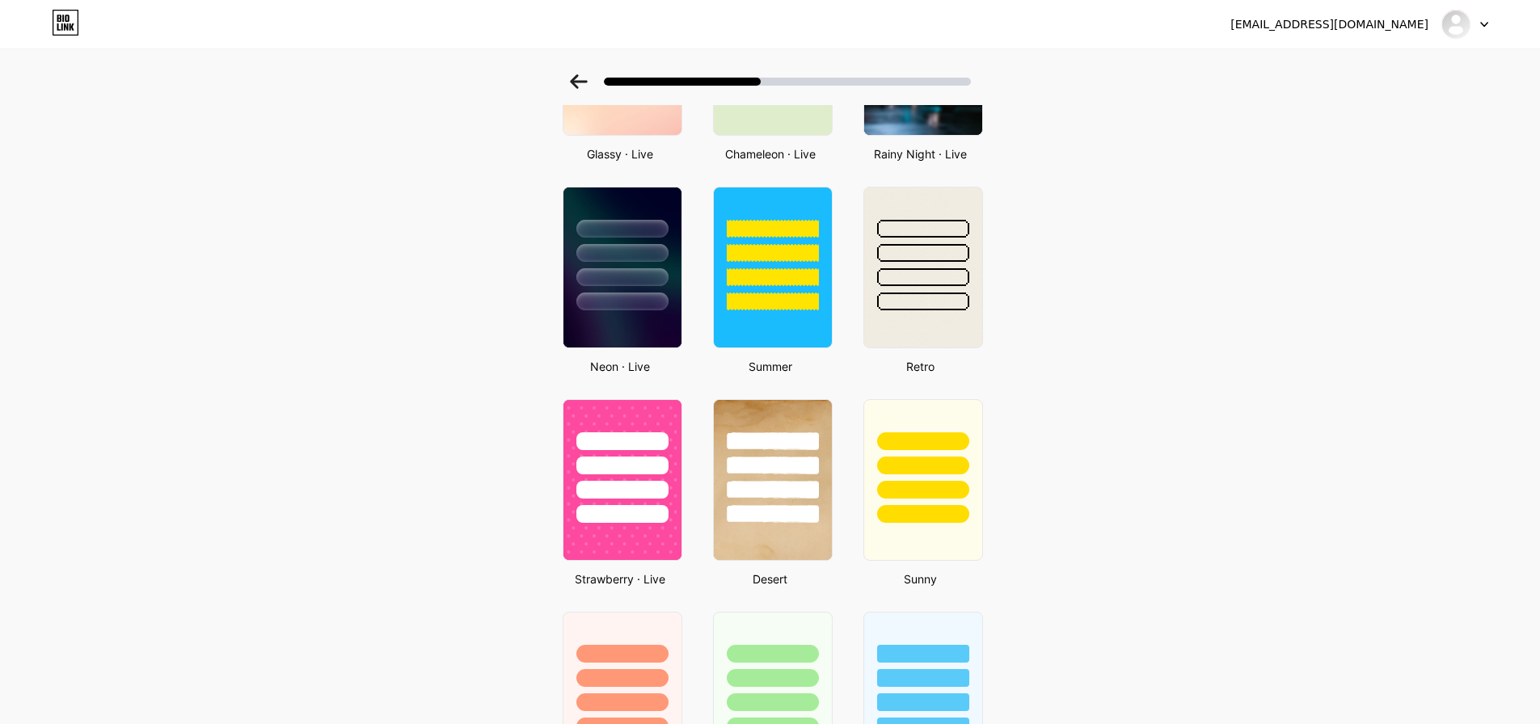
scroll to position [554, 0]
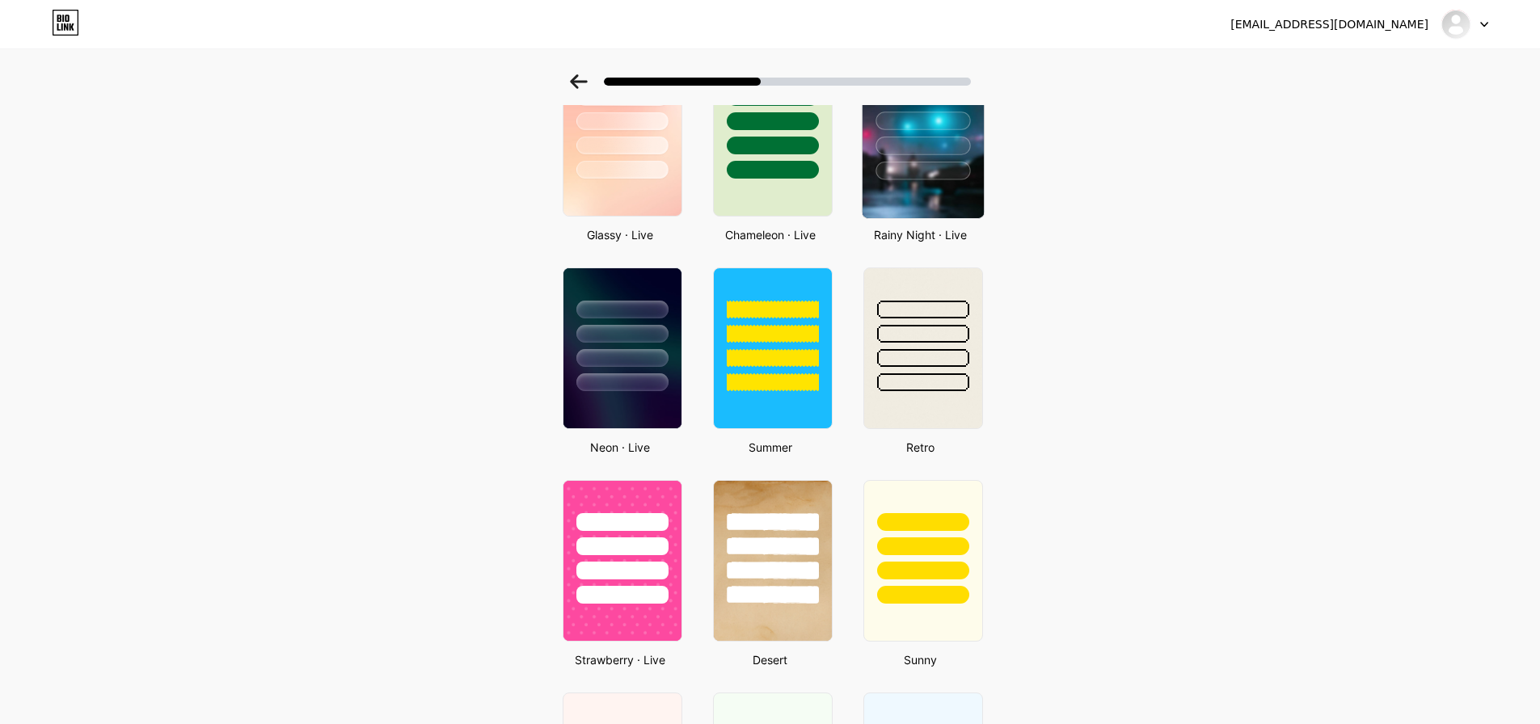
drag, startPoint x: 1157, startPoint y: 297, endPoint x: 968, endPoint y: 173, distance: 225.3
click at [1128, 247] on div "Select a theme Basics Carbon Christmas Pride Glitch Winter · Live Glassy · Live…" at bounding box center [770, 413] width 1540 height 1786
click at [962, 171] on div at bounding box center [922, 171] width 95 height 19
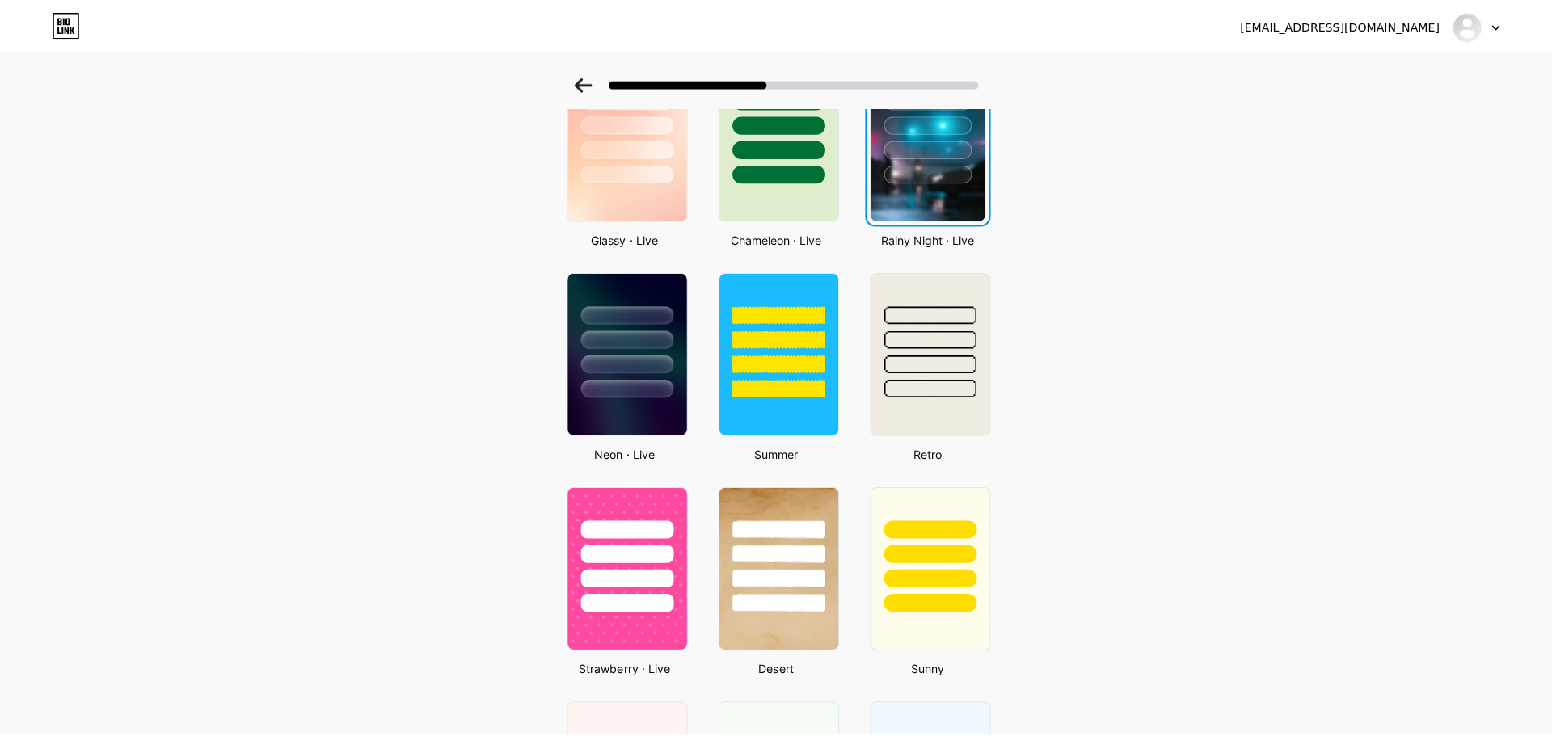
scroll to position [0, 0]
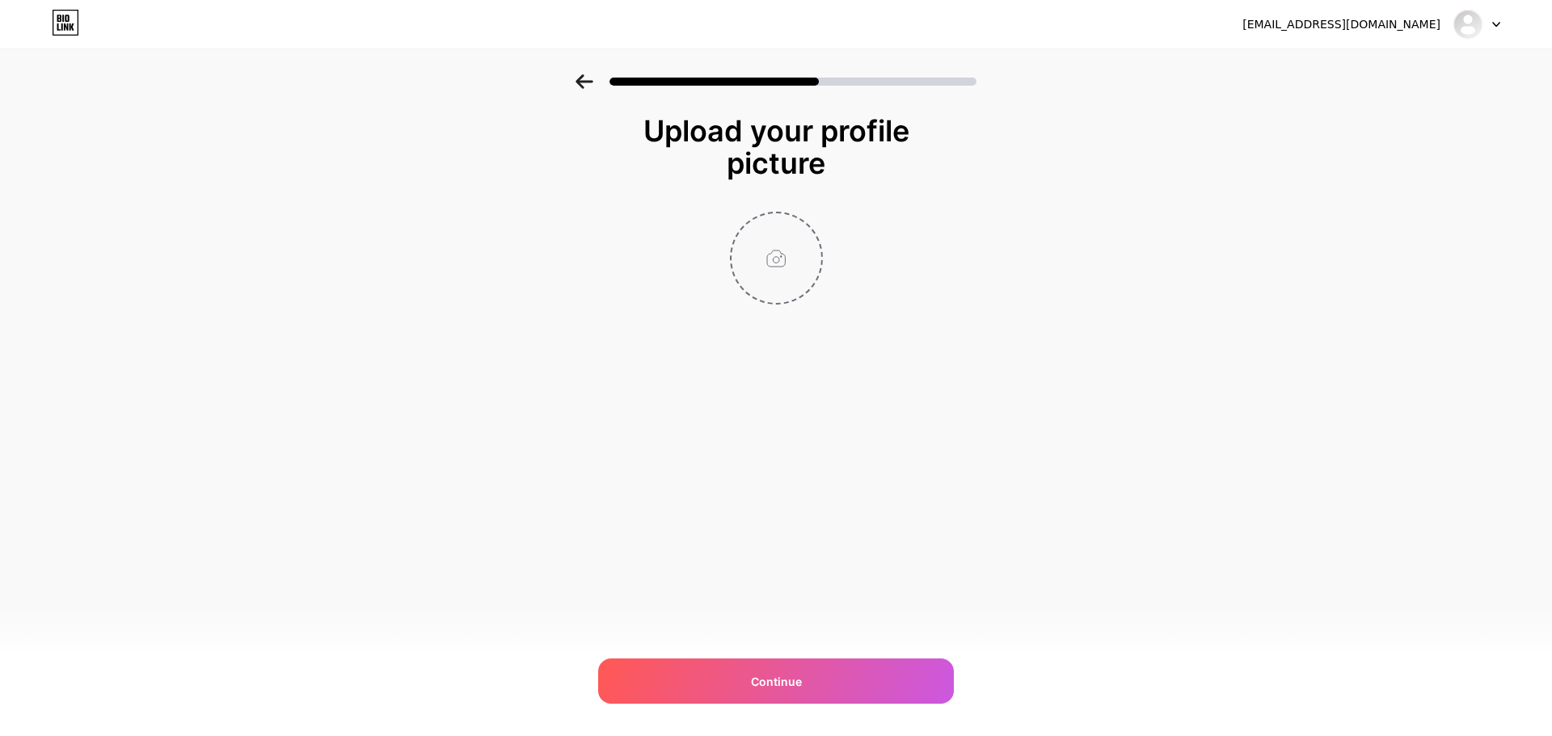
click at [761, 285] on input "file" at bounding box center [776, 258] width 90 height 90
type input "C:\fakepath\photo_2025-09-12_10-58-20.jpg"
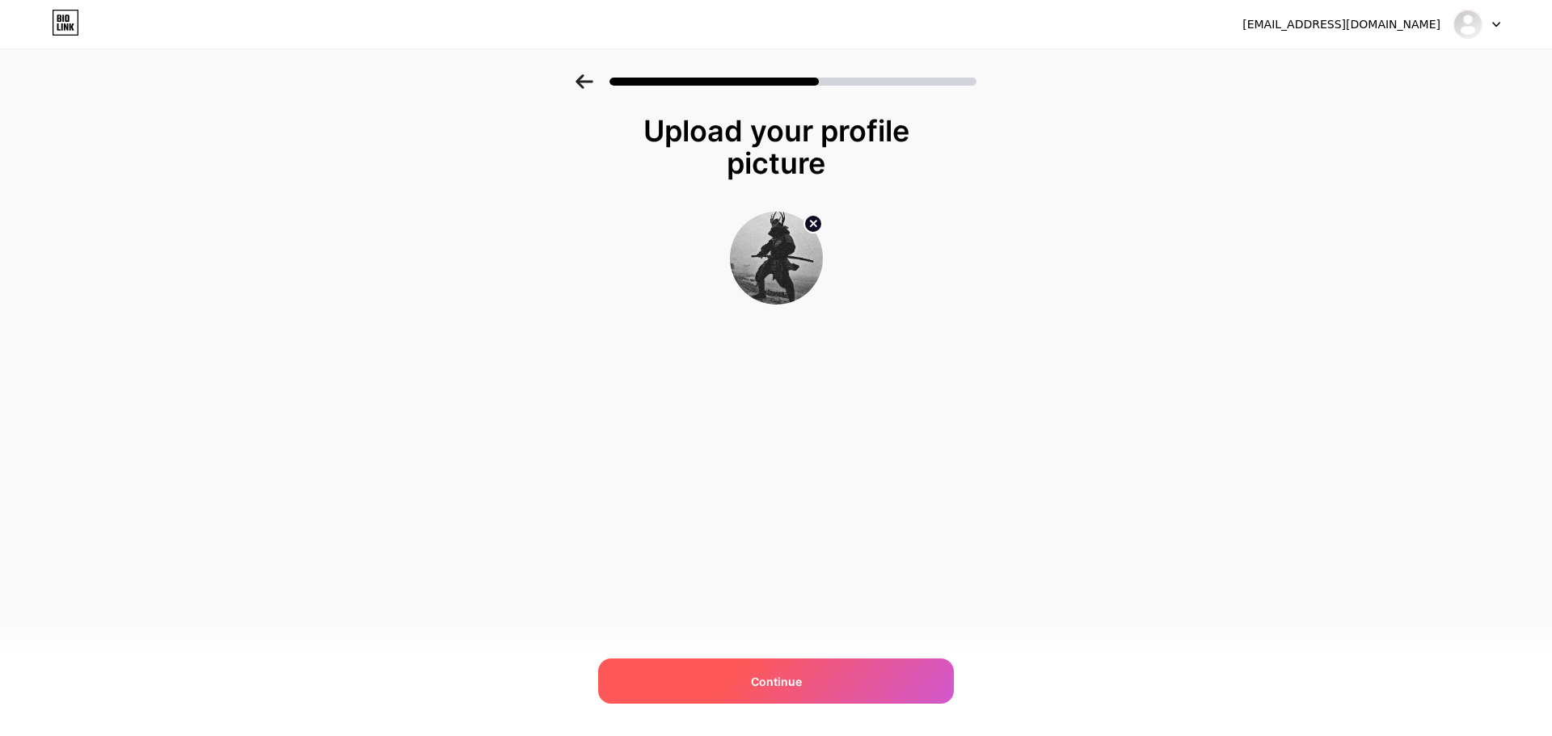
click at [872, 685] on div "Continue" at bounding box center [776, 681] width 356 height 45
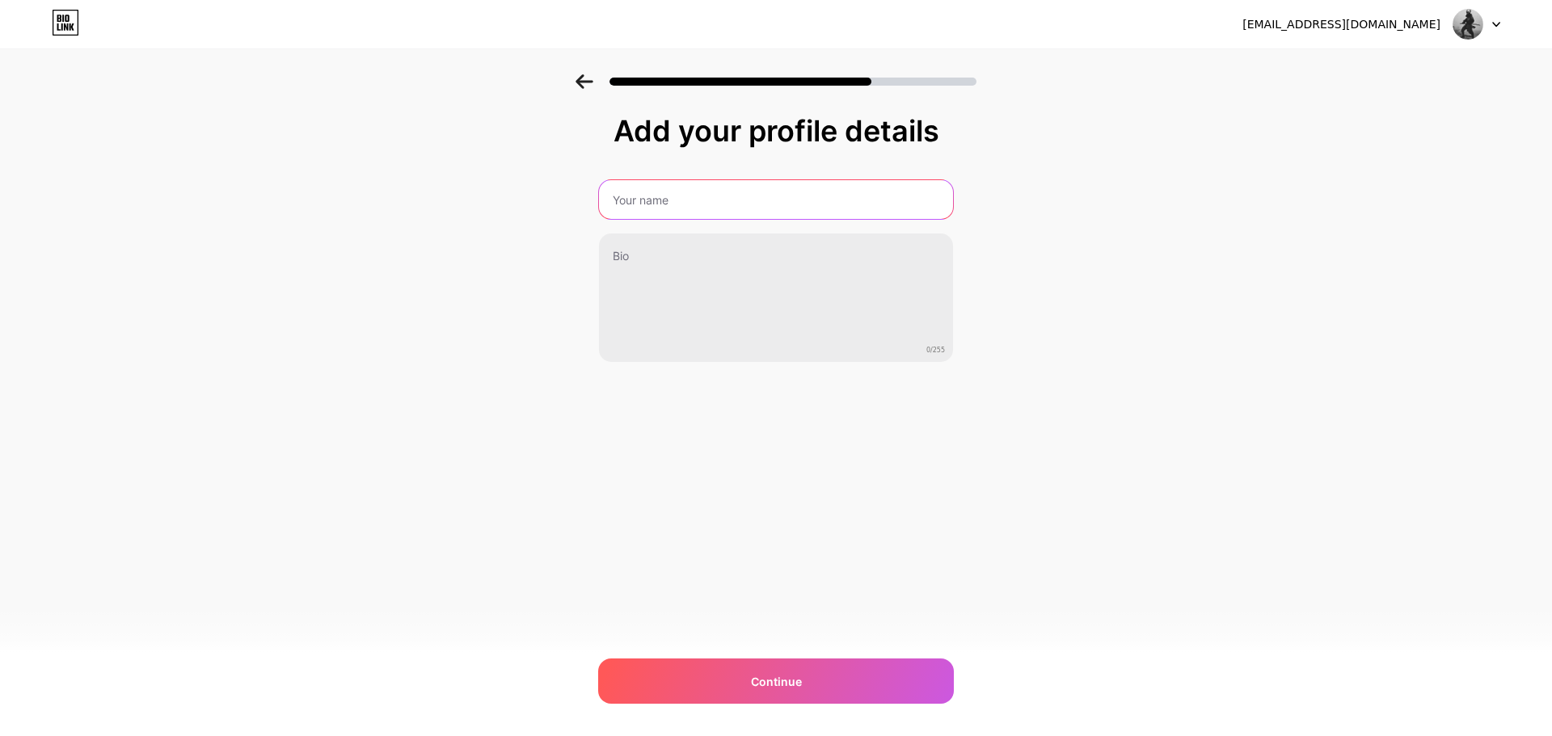
click at [732, 194] on input "text" at bounding box center [776, 199] width 354 height 39
drag, startPoint x: 753, startPoint y: 134, endPoint x: 734, endPoint y: 132, distance: 19.5
drag, startPoint x: 734, startPoint y: 132, endPoint x: 812, endPoint y: 131, distance: 78.4
click at [737, 132] on div "Add your profile details" at bounding box center [775, 131] width 339 height 32
click at [1519, 15] on div "bilozorov13@gmail.com Logout" at bounding box center [776, 24] width 1552 height 29
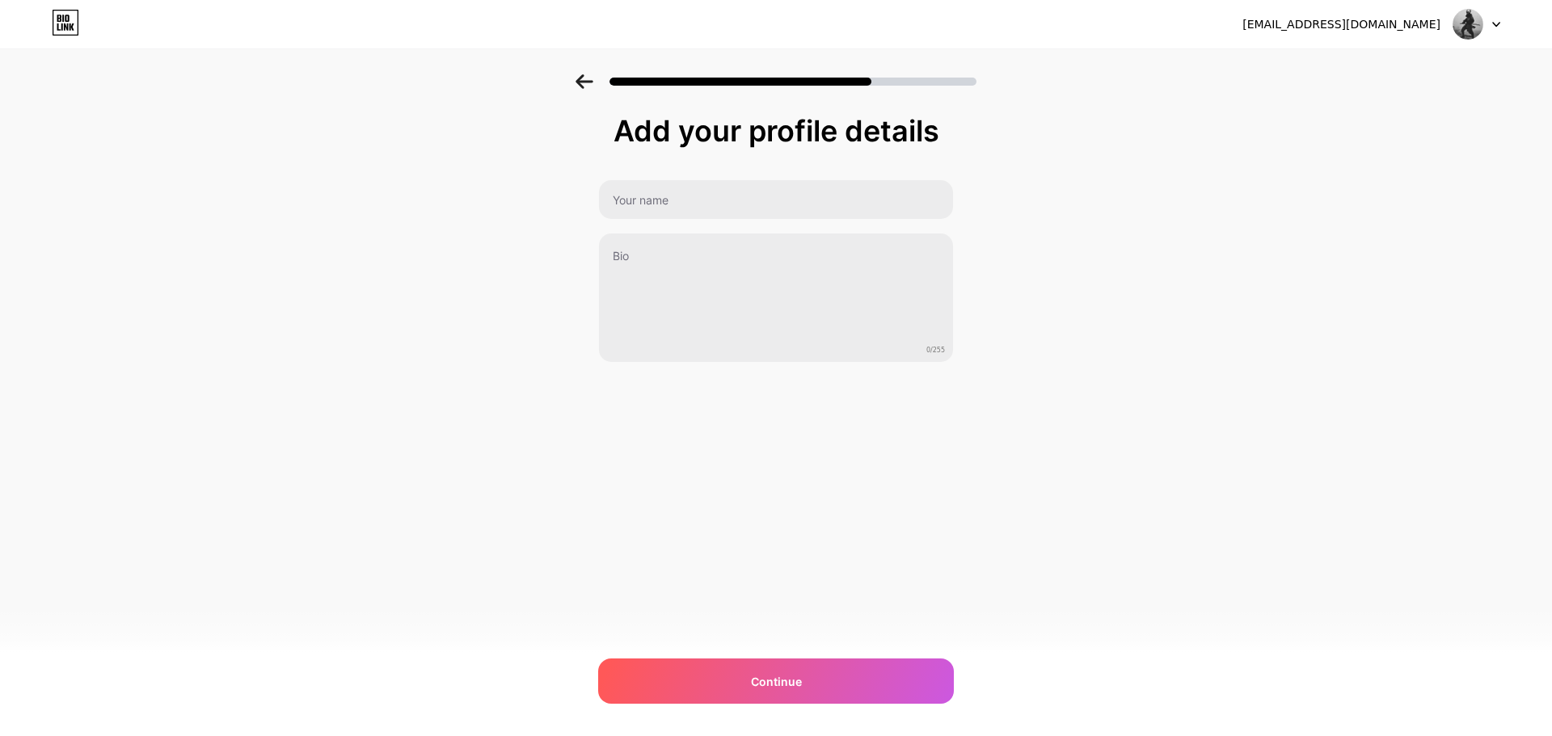
click at [1498, 23] on icon at bounding box center [1496, 25] width 6 height 4
click at [1397, 63] on li "Logout" at bounding box center [1399, 66] width 200 height 44
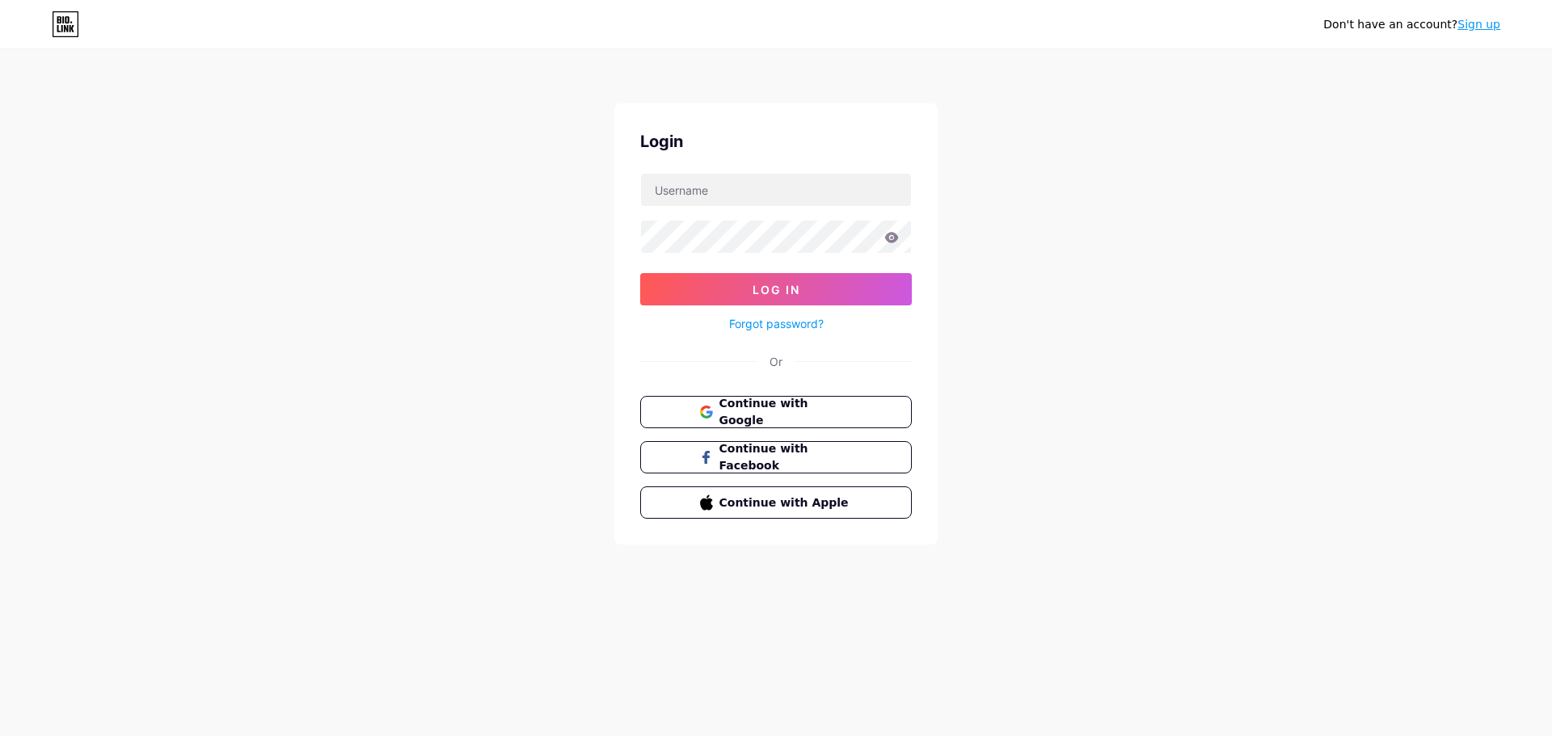
click at [758, 166] on div "Login Log In Forgot password? Or Continue with Google Continue with Facebook Co…" at bounding box center [775, 323] width 323 height 441
click at [766, 188] on input "text" at bounding box center [776, 190] width 270 height 32
click at [716, 188] on input "[EMAIL_ADDRESS][DOMAIN_NAME]" at bounding box center [776, 190] width 270 height 32
type input "bilozorov888@gmail.com"
click at [640, 273] on button "Log In" at bounding box center [776, 289] width 272 height 32
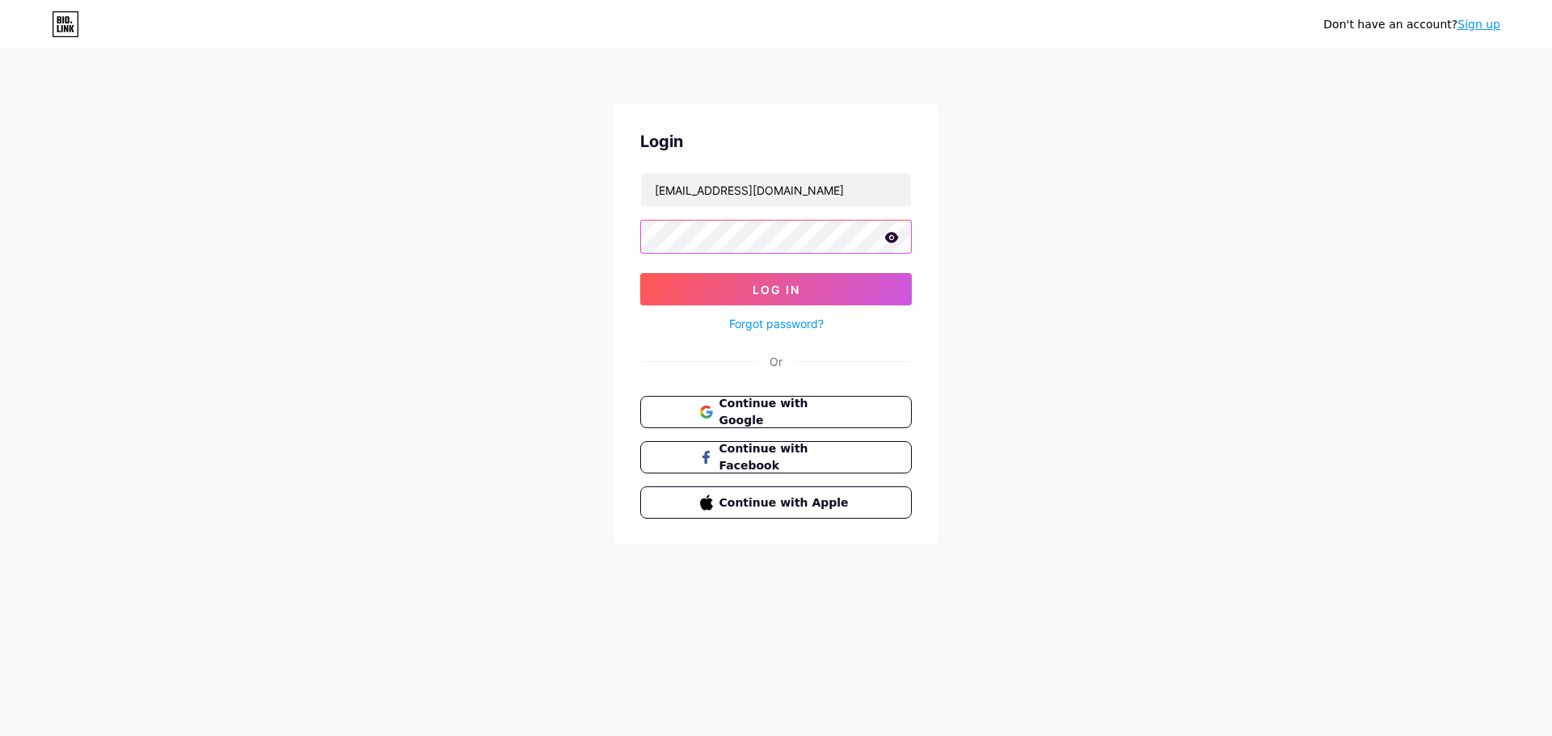
click at [640, 273] on button "Log In" at bounding box center [776, 289] width 272 height 32
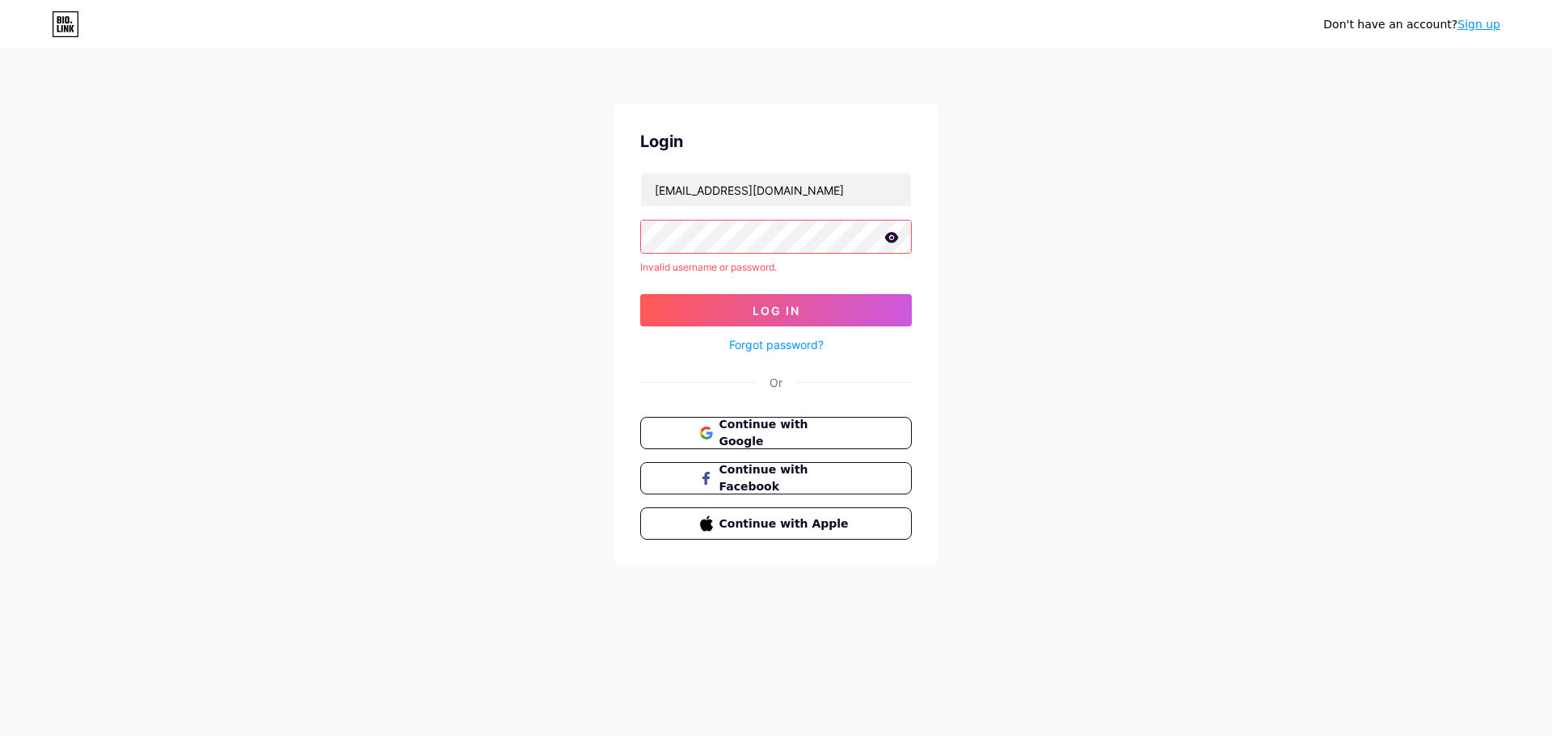
click at [761, 350] on link "Forgot password?" at bounding box center [776, 344] width 95 height 17
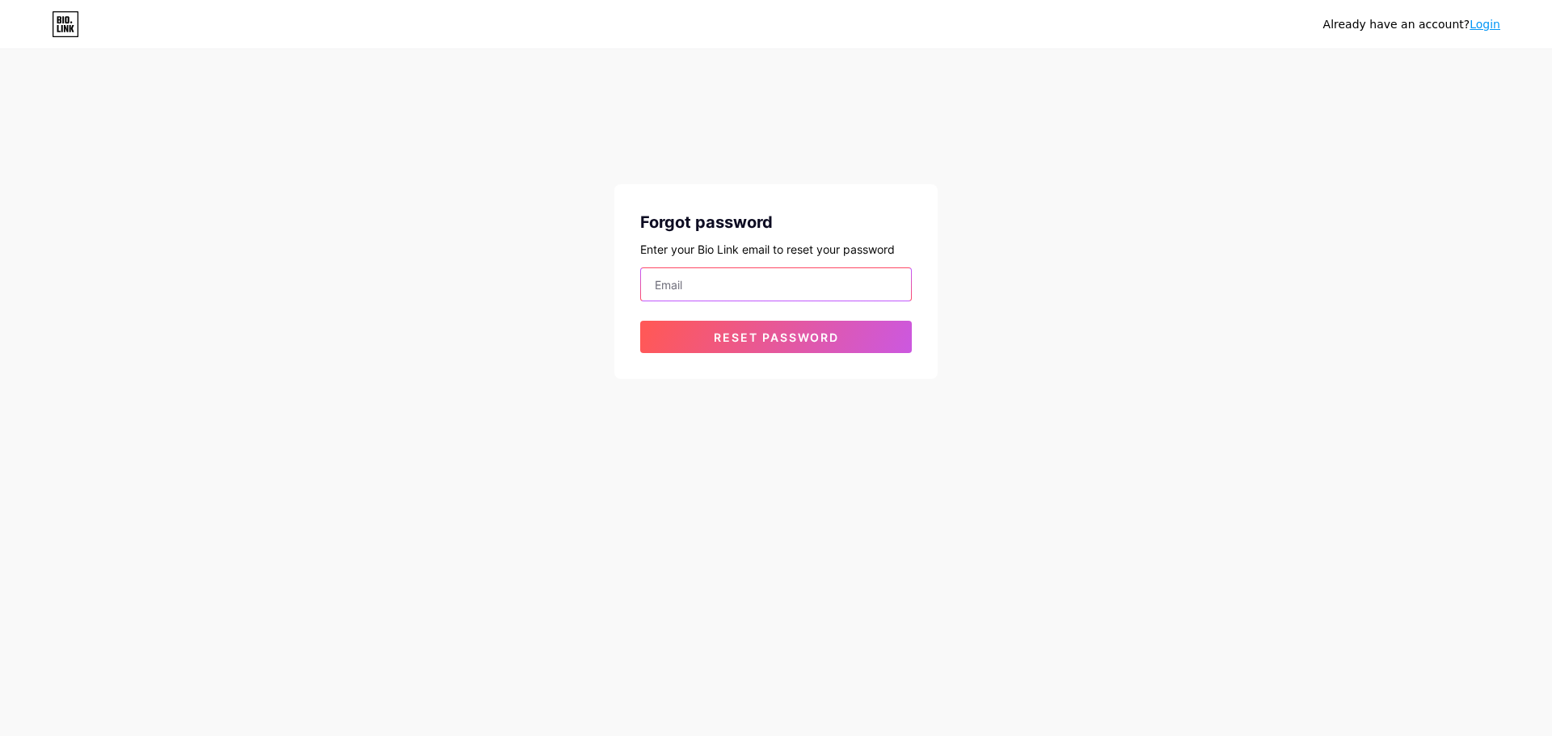
click at [748, 287] on input "email" at bounding box center [776, 284] width 270 height 32
type input "bilozorov888@gmail.com"
click at [778, 339] on span "Reset password" at bounding box center [776, 338] width 125 height 14
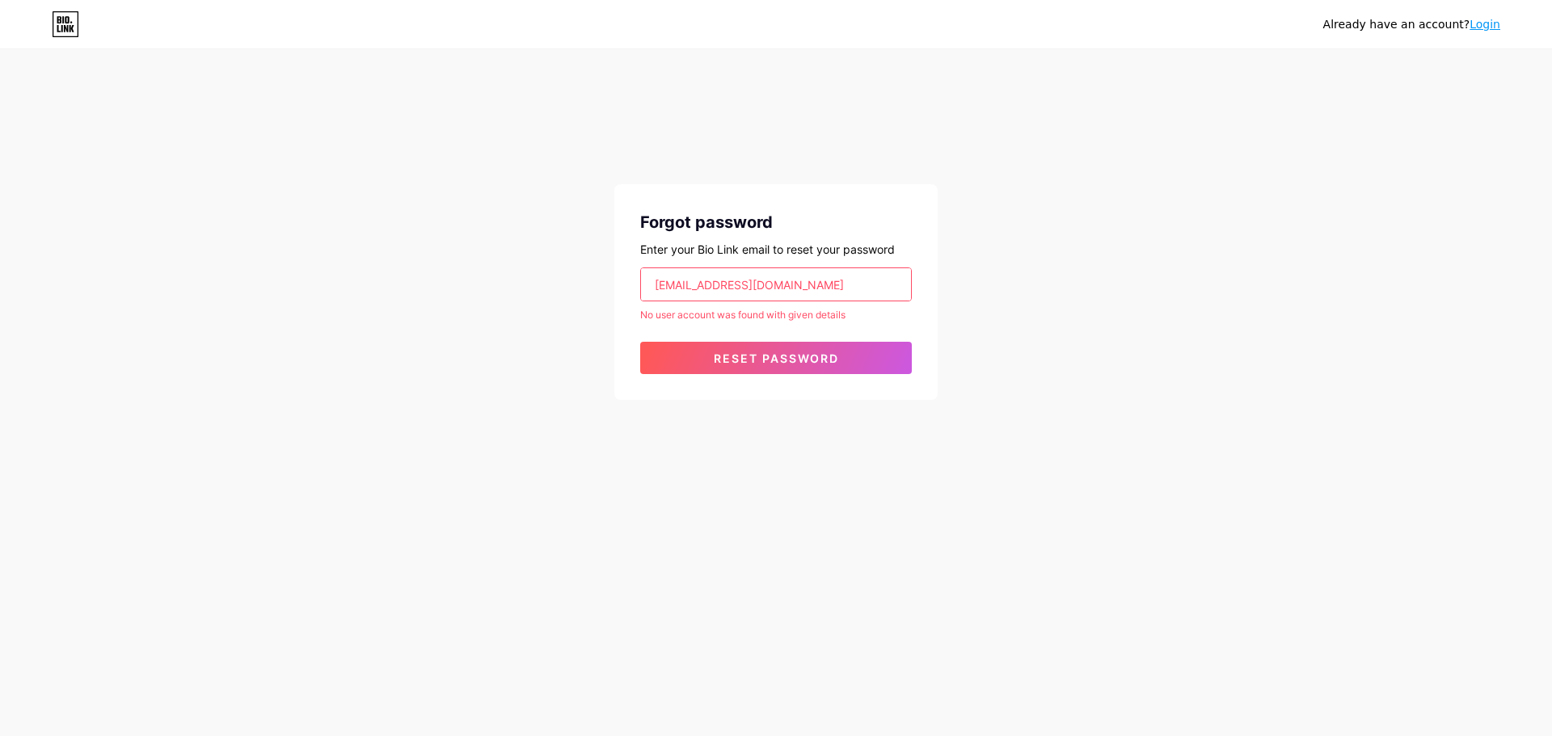
drag, startPoint x: 778, startPoint y: 253, endPoint x: 765, endPoint y: 259, distance: 15.2
drag, startPoint x: 765, startPoint y: 259, endPoint x: 634, endPoint y: 171, distance: 157.8
click at [765, 259] on div "Forgot password Enter your Bio Link email to reset your password bilozorov888@g…" at bounding box center [775, 292] width 323 height 216
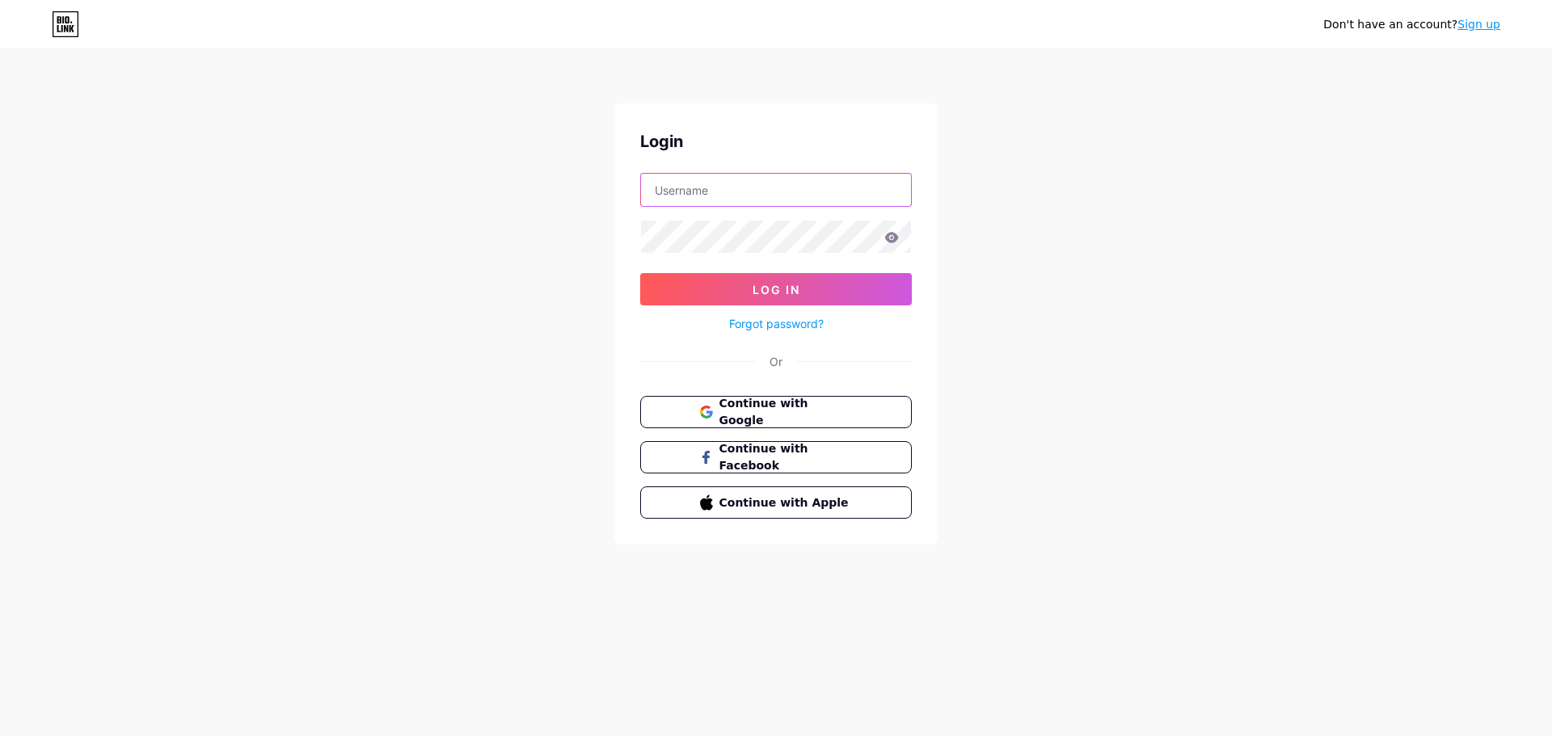
click at [753, 178] on input "text" at bounding box center [776, 190] width 270 height 32
drag, startPoint x: 797, startPoint y: 127, endPoint x: 657, endPoint y: 134, distance: 140.0
click at [651, 135] on div "Login" at bounding box center [776, 141] width 272 height 24
drag, startPoint x: 651, startPoint y: 134, endPoint x: 640, endPoint y: 136, distance: 11.4
click at [639, 136] on div "Login Log In Forgot password? Or Continue with Google Continue with Facebook Co…" at bounding box center [775, 323] width 323 height 441
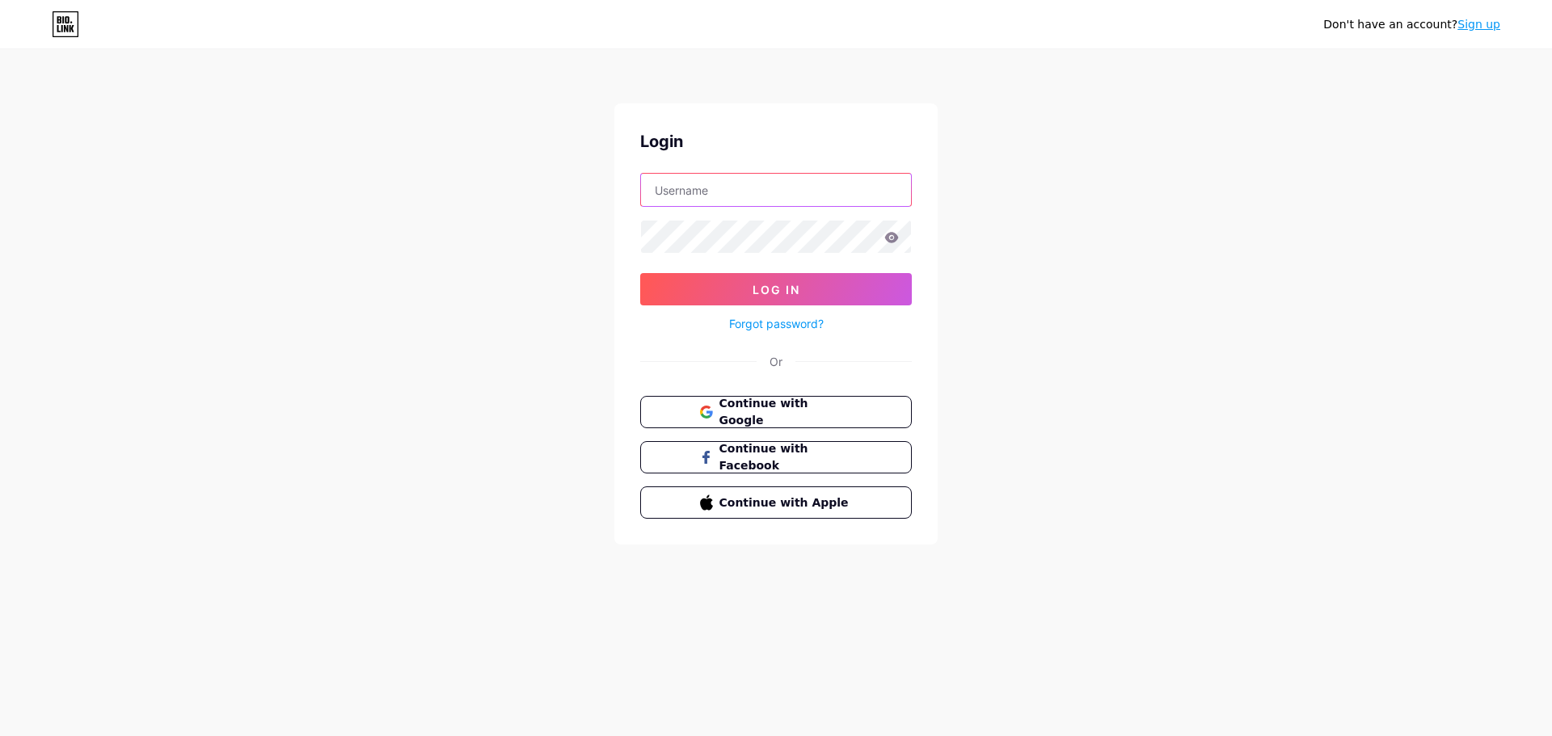
click at [699, 174] on input "text" at bounding box center [776, 190] width 270 height 32
click at [769, 200] on input "text" at bounding box center [776, 190] width 270 height 32
type input "sunsay"
click at [640, 273] on button "Log In" at bounding box center [776, 289] width 272 height 32
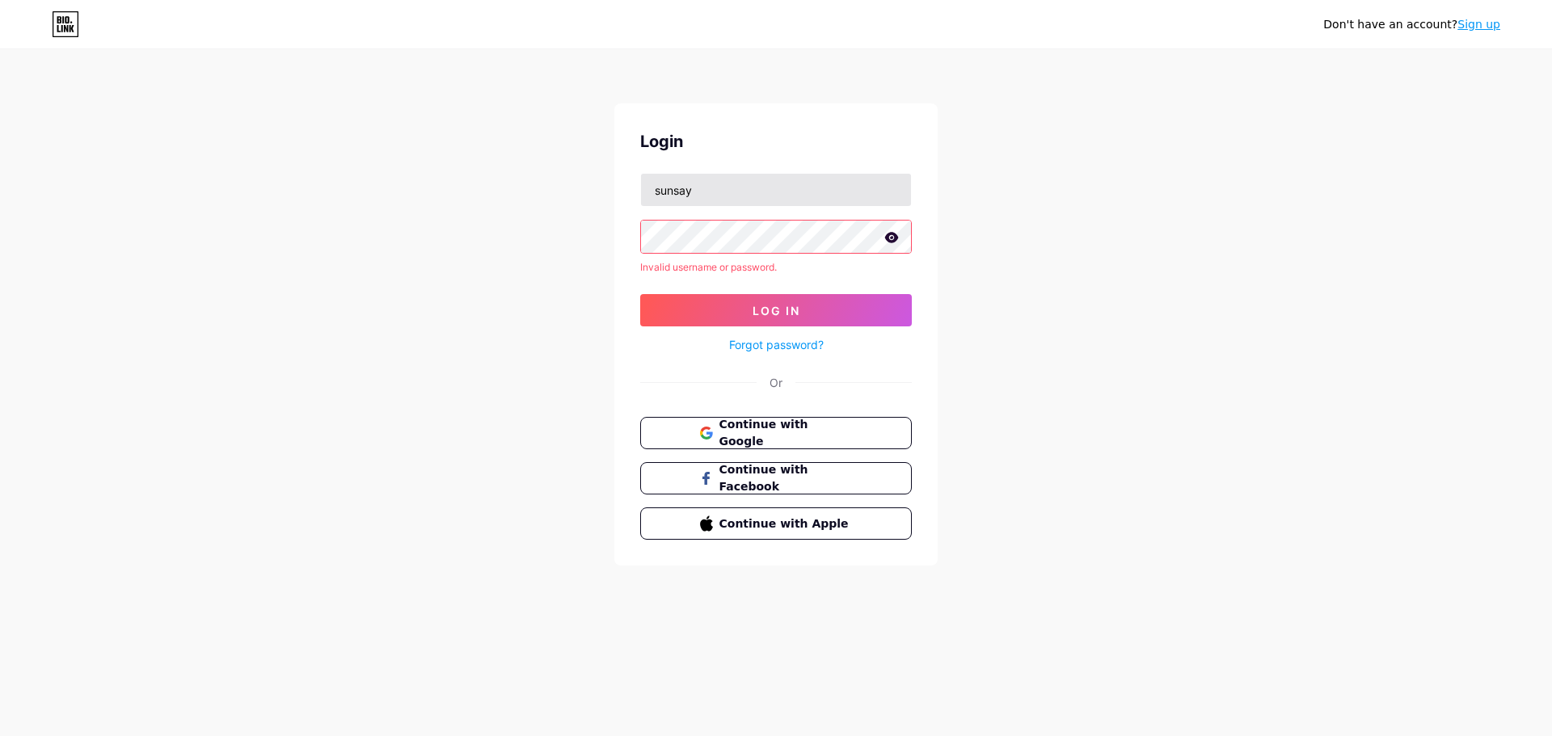
click at [640, 294] on button "Log In" at bounding box center [776, 310] width 272 height 32
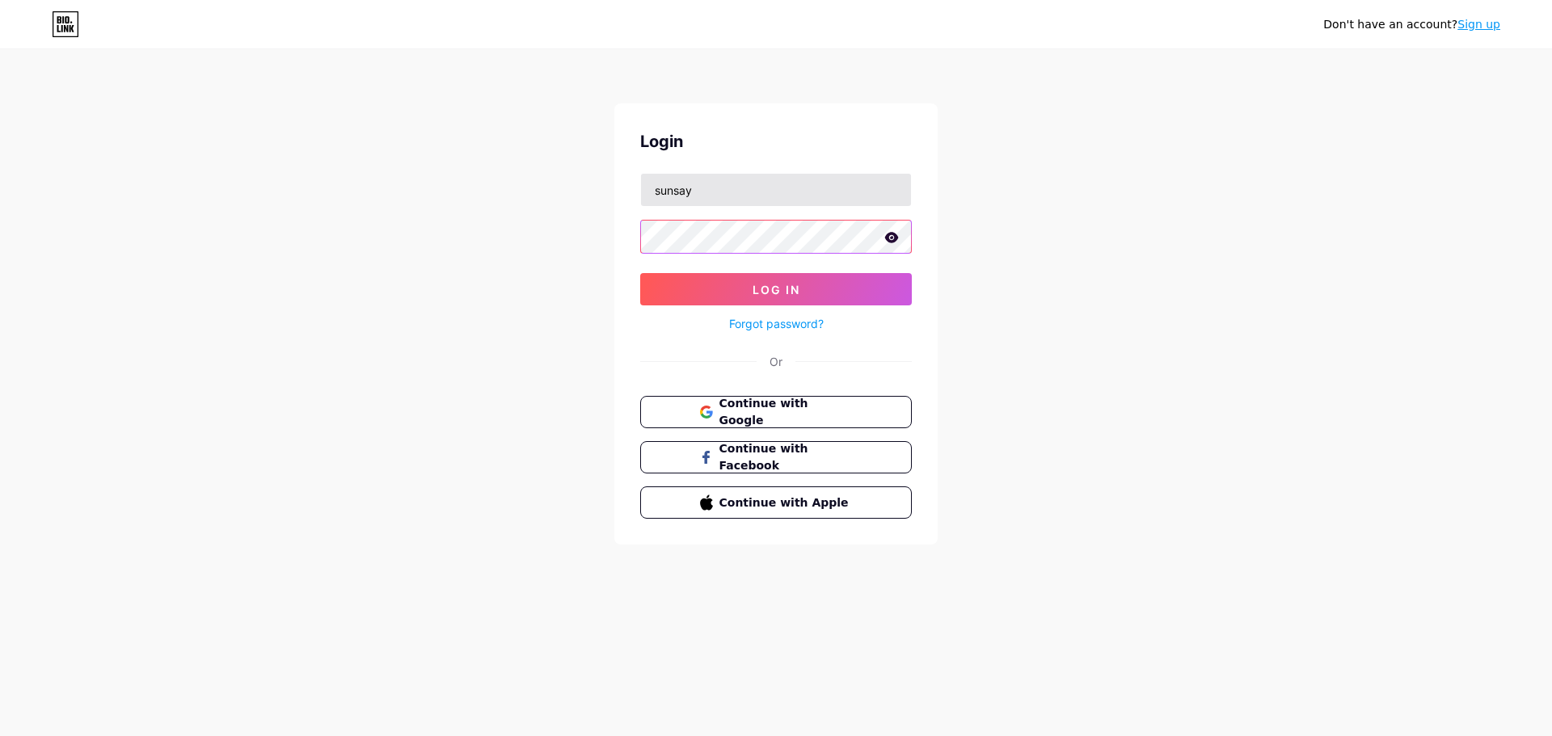
click at [640, 273] on button "Log In" at bounding box center [776, 289] width 272 height 32
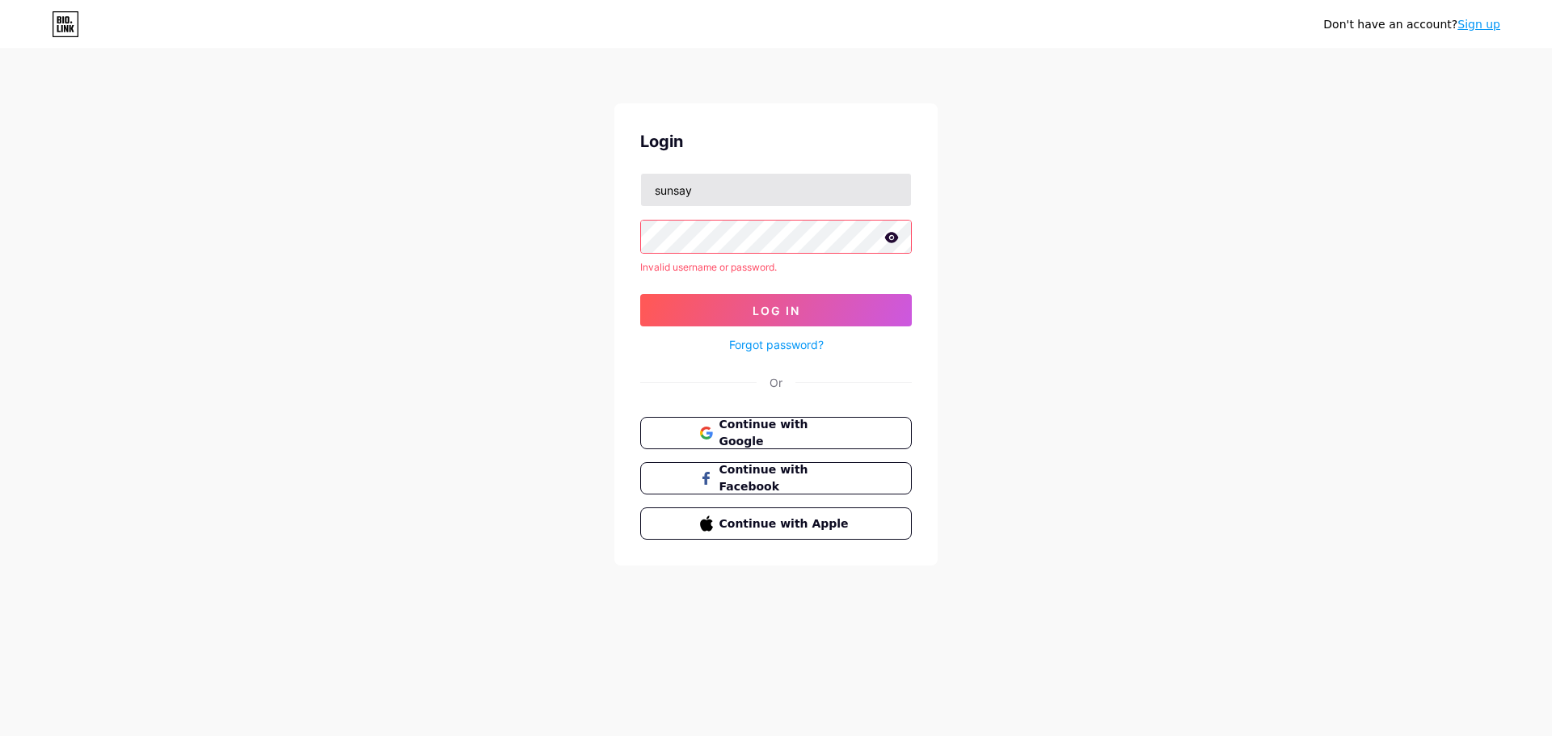
click at [640, 294] on button "Log In" at bounding box center [776, 310] width 272 height 32
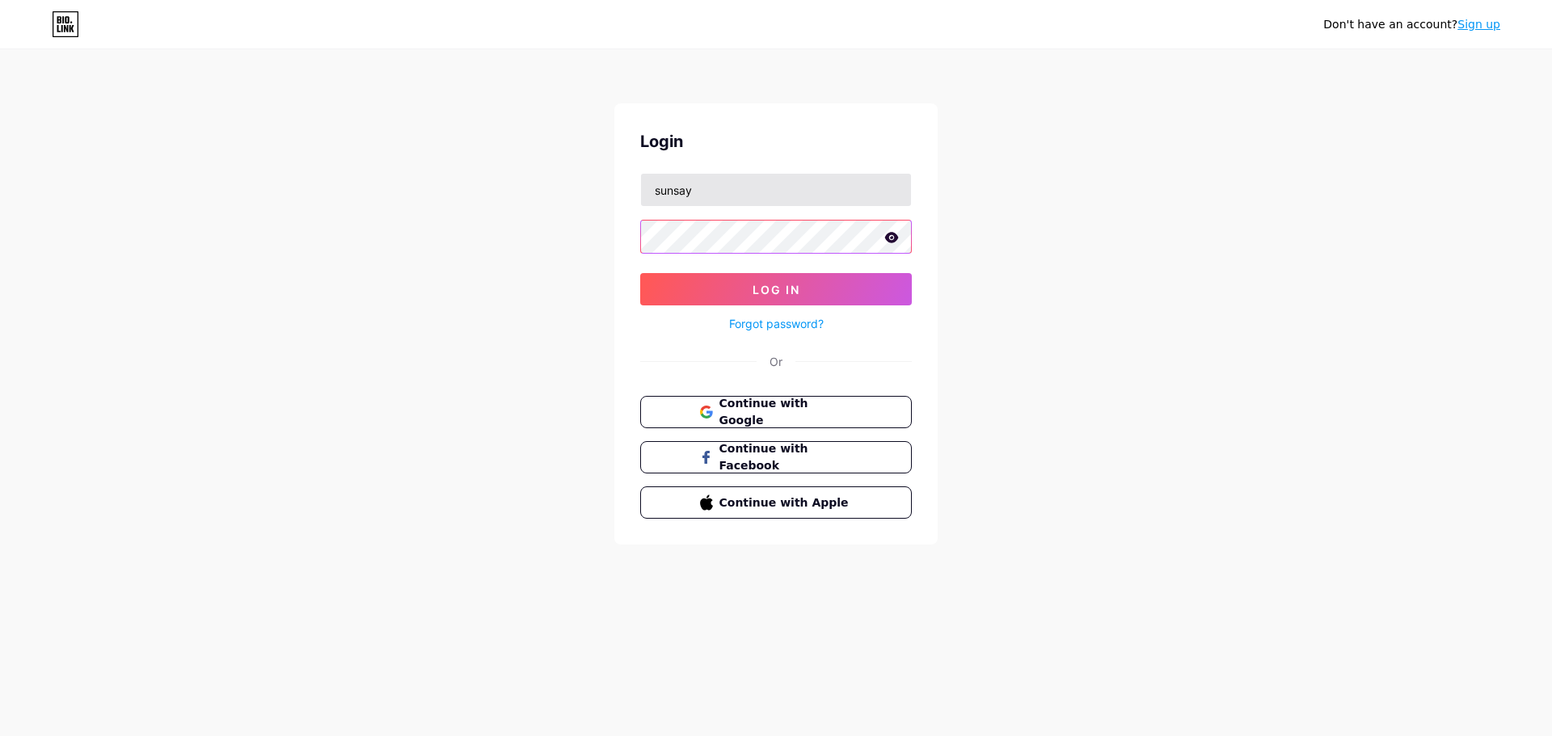
click at [640, 273] on button "Log In" at bounding box center [776, 289] width 272 height 32
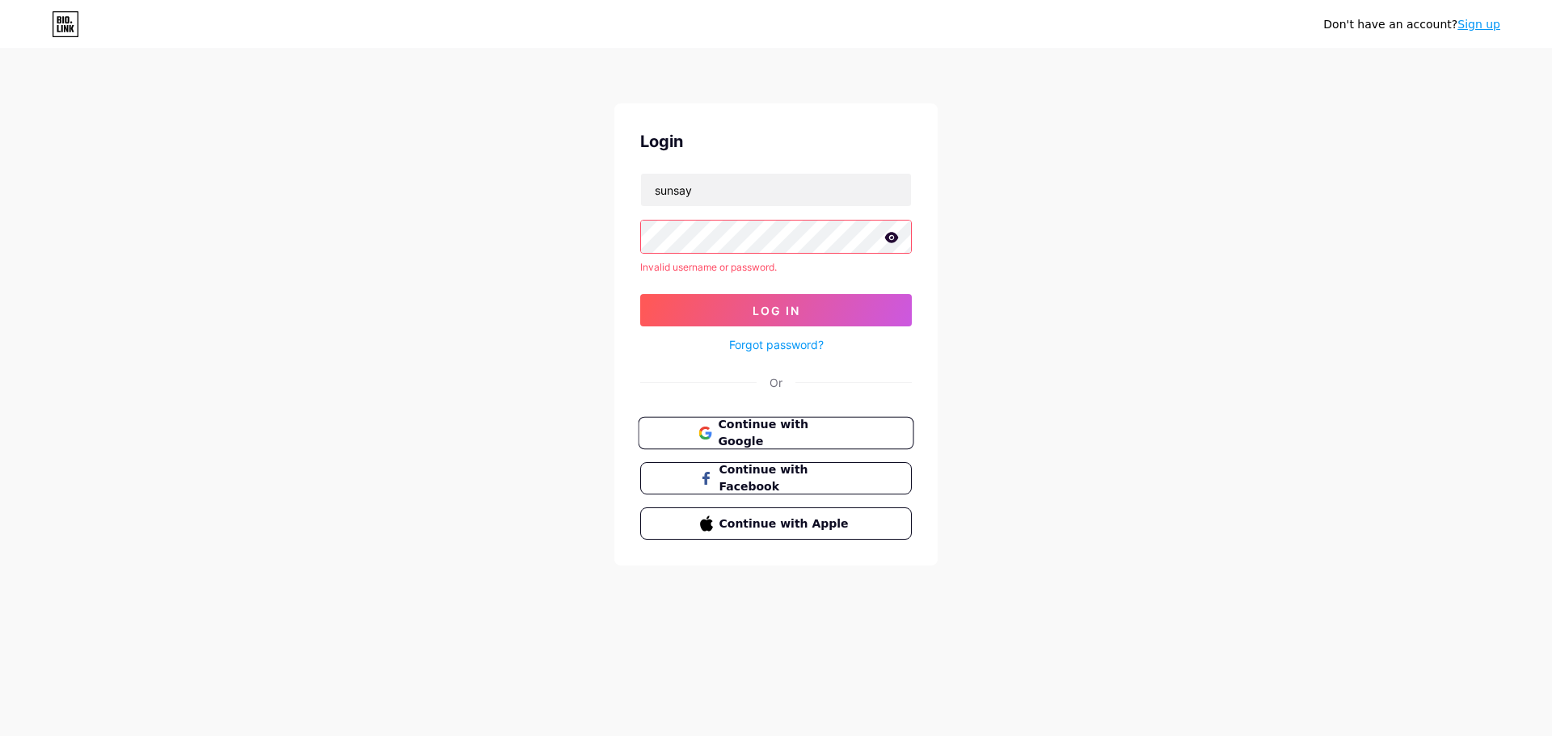
drag, startPoint x: 823, startPoint y: 410, endPoint x: 819, endPoint y: 426, distance: 16.7
click at [822, 413] on div "Login sunsay Invalid username or password. Log In Forgot password? Or Continue …" at bounding box center [775, 334] width 323 height 462
click at [819, 426] on span "Continue with Google" at bounding box center [785, 433] width 135 height 35
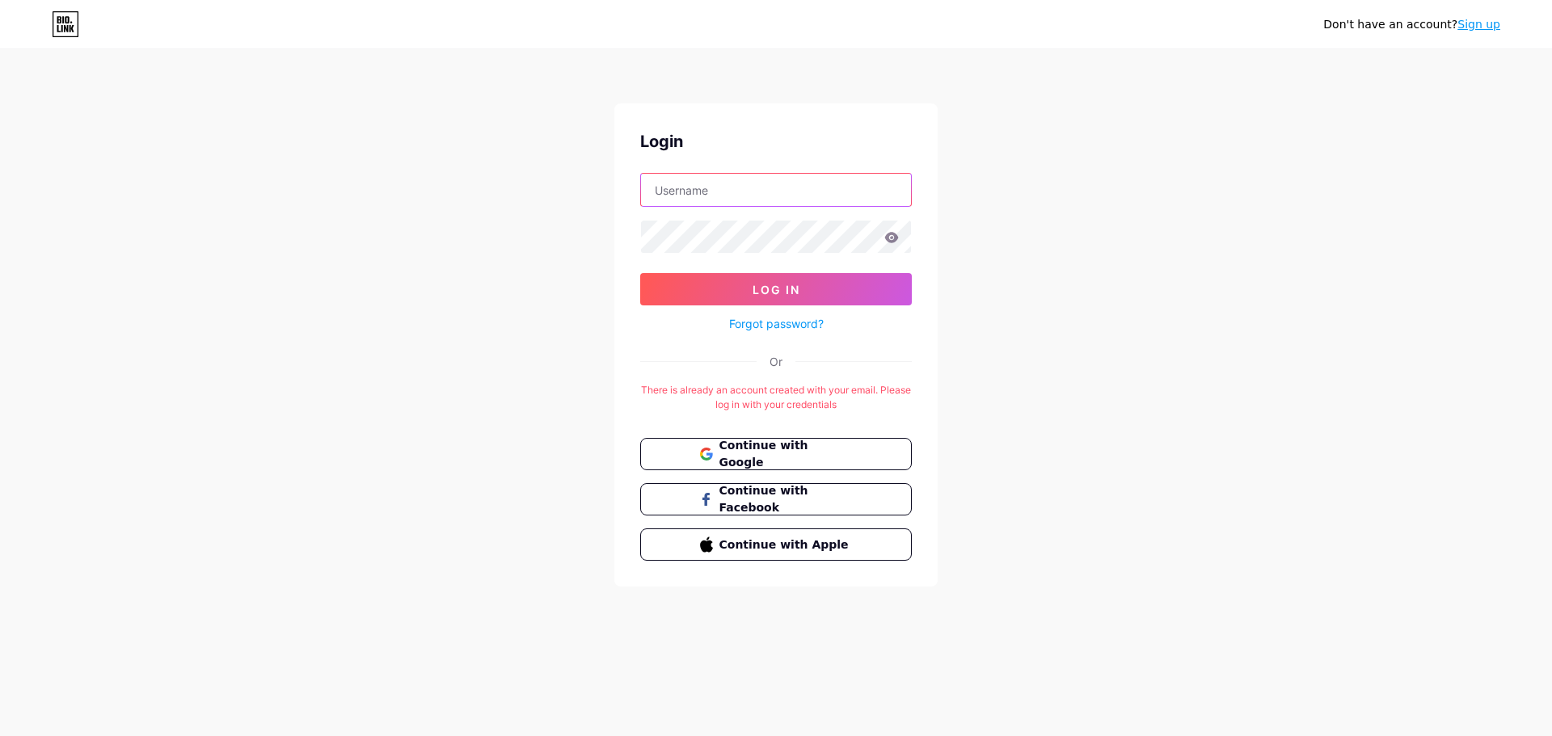
click at [752, 191] on input "text" at bounding box center [776, 190] width 270 height 32
type input "[EMAIL_ADDRESS][DOMAIN_NAME]"
click at [790, 317] on link "Forgot password?" at bounding box center [776, 323] width 95 height 17
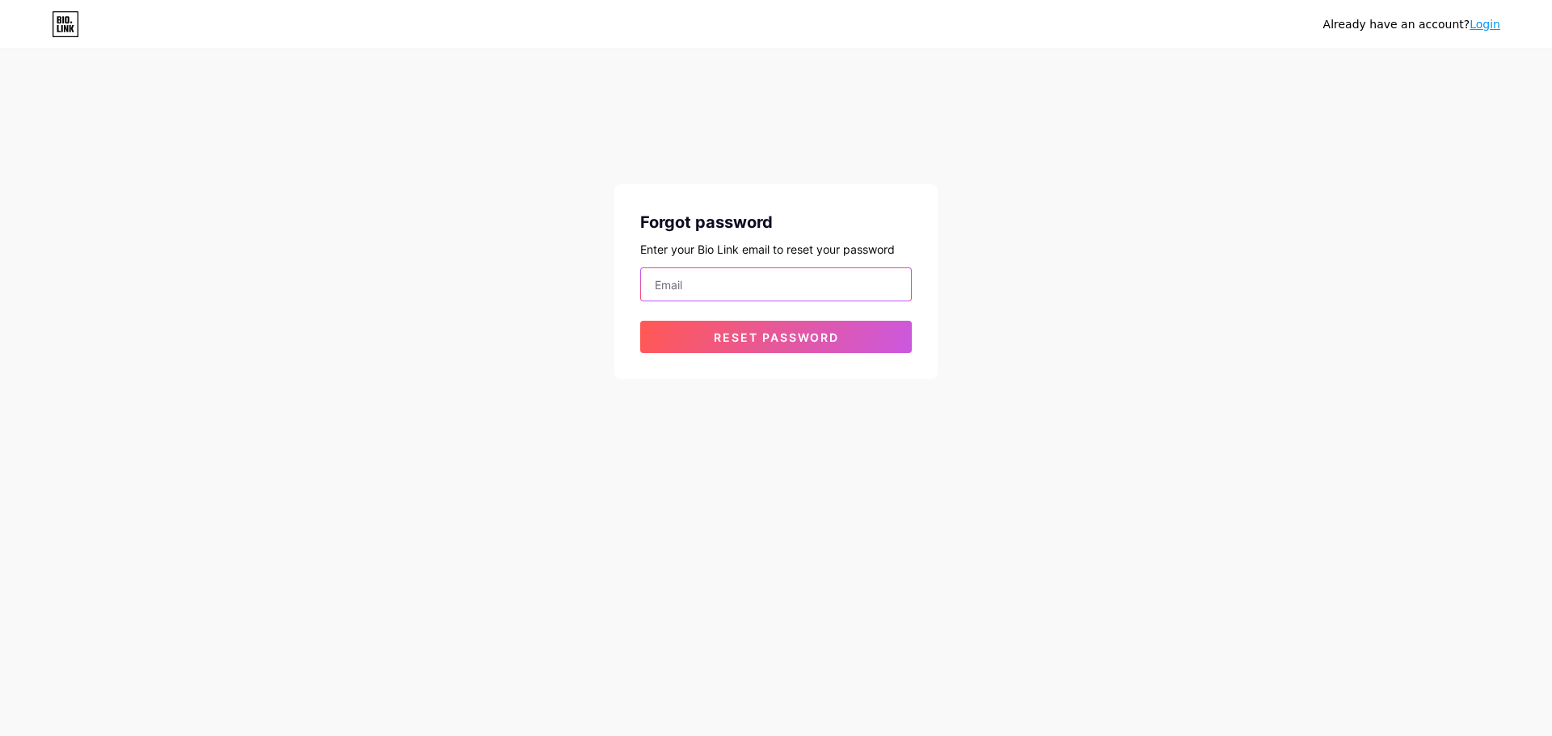
click at [773, 293] on input "email" at bounding box center [776, 284] width 270 height 32
type input "[EMAIL_ADDRESS][DOMAIN_NAME]"
click at [794, 340] on span "Reset password" at bounding box center [776, 338] width 125 height 14
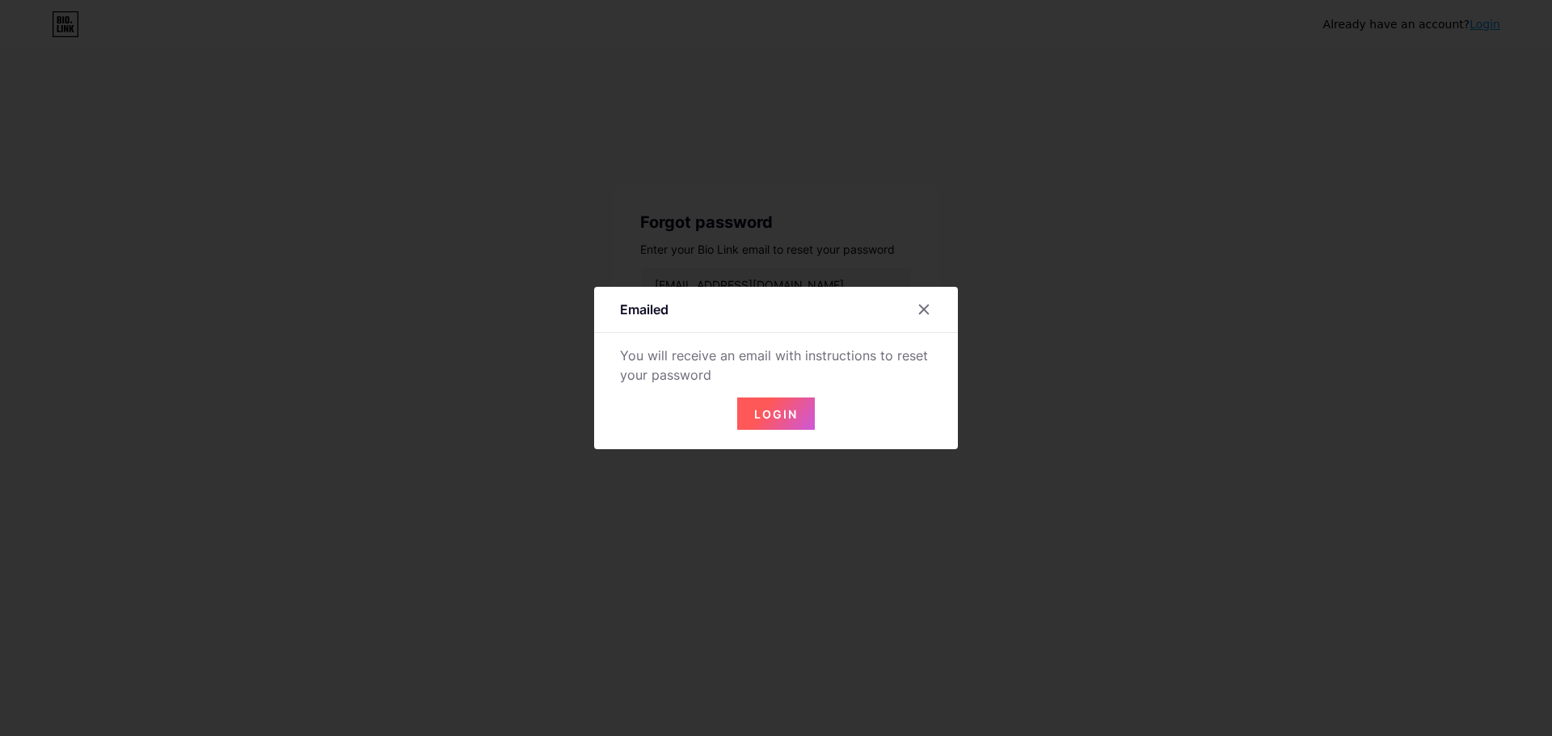
click at [775, 423] on button "Login" at bounding box center [776, 414] width 78 height 32
